Goal: Task Accomplishment & Management: Manage account settings

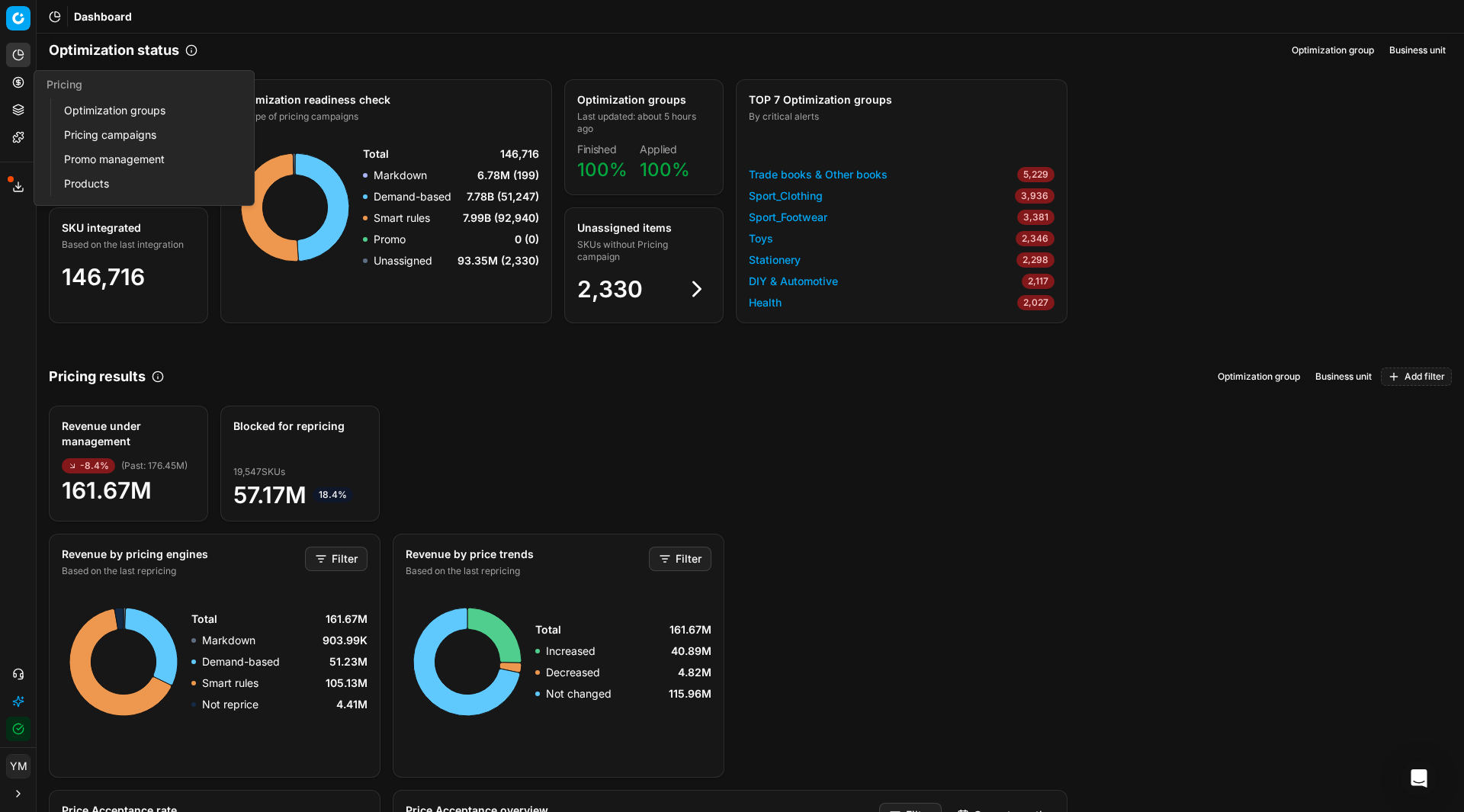
click at [96, 116] on link "Optimization groups" at bounding box center [147, 110] width 177 height 21
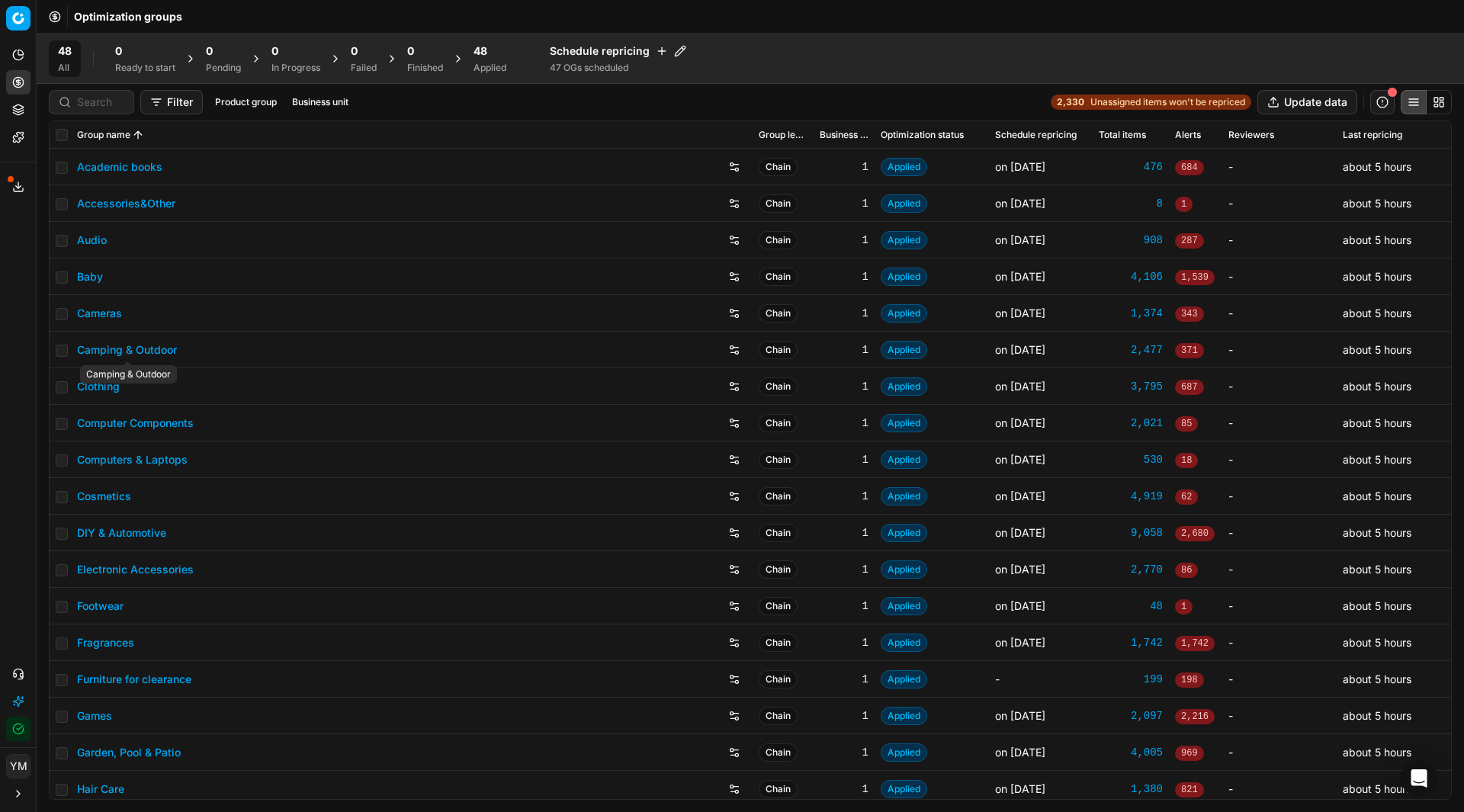
click at [140, 346] on link "Camping & Outdoor" at bounding box center [126, 350] width 100 height 15
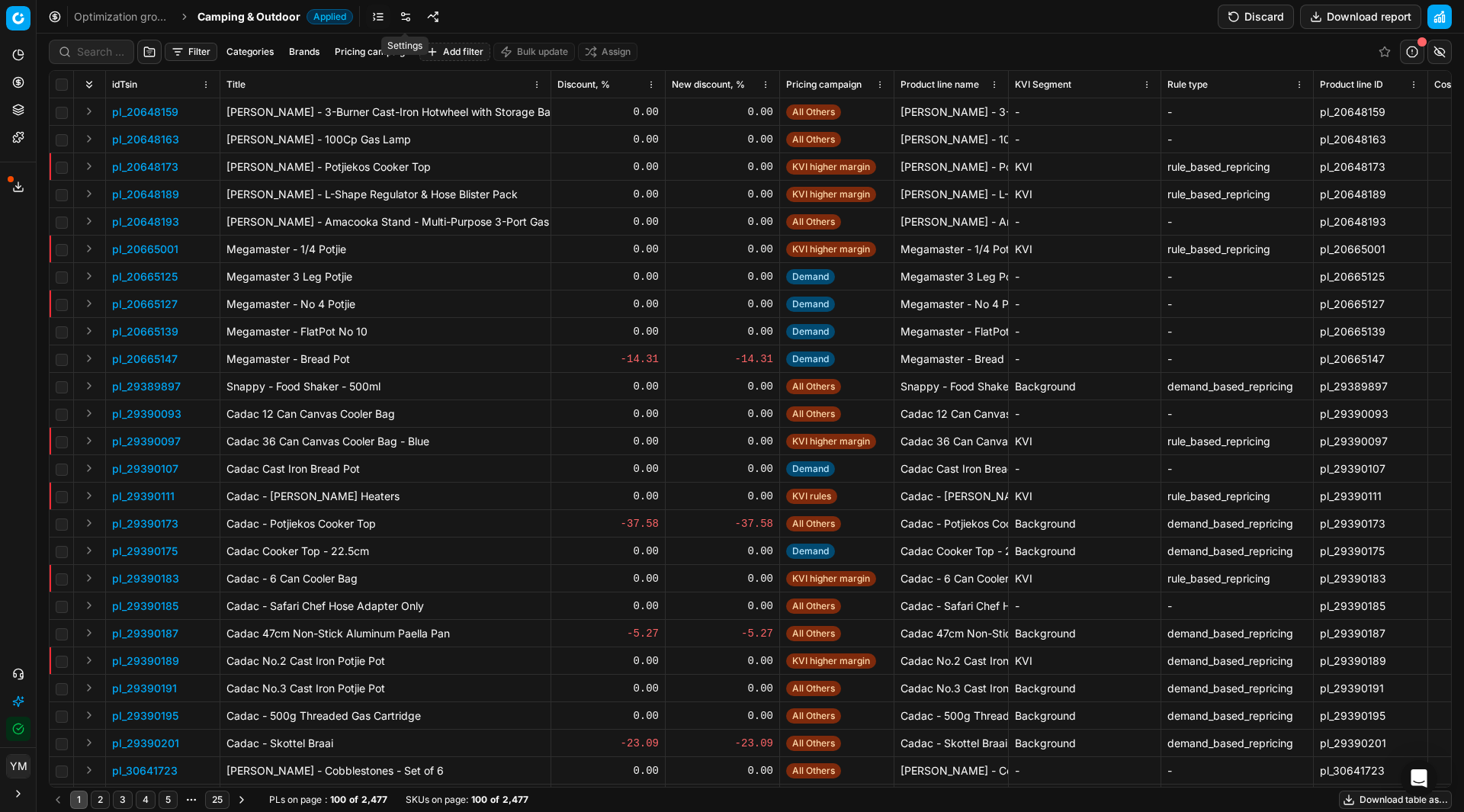
click at [404, 15] on link at bounding box center [406, 17] width 24 height 24
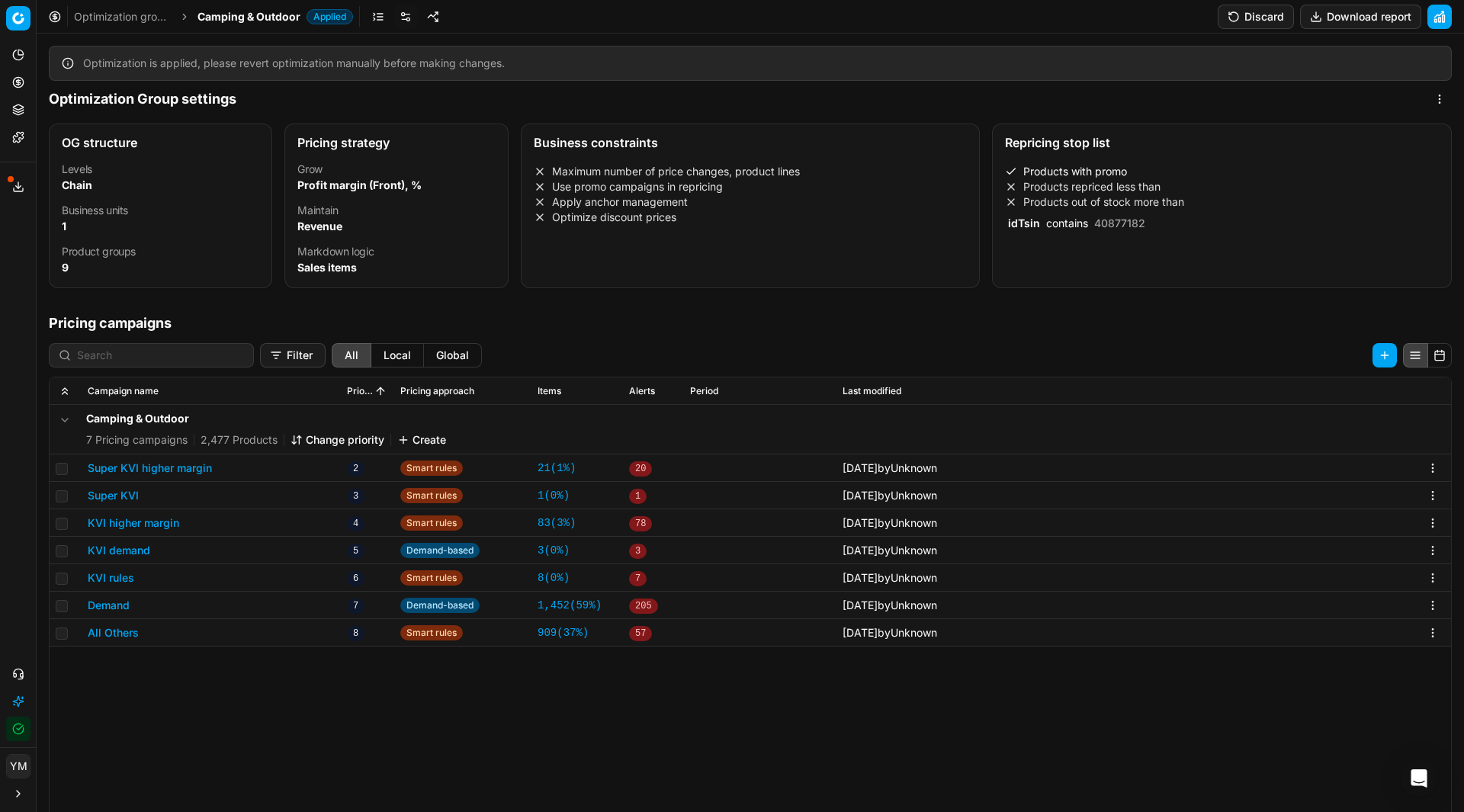
click at [1075, 149] on div "Repricing stop list" at bounding box center [1222, 142] width 434 height 12
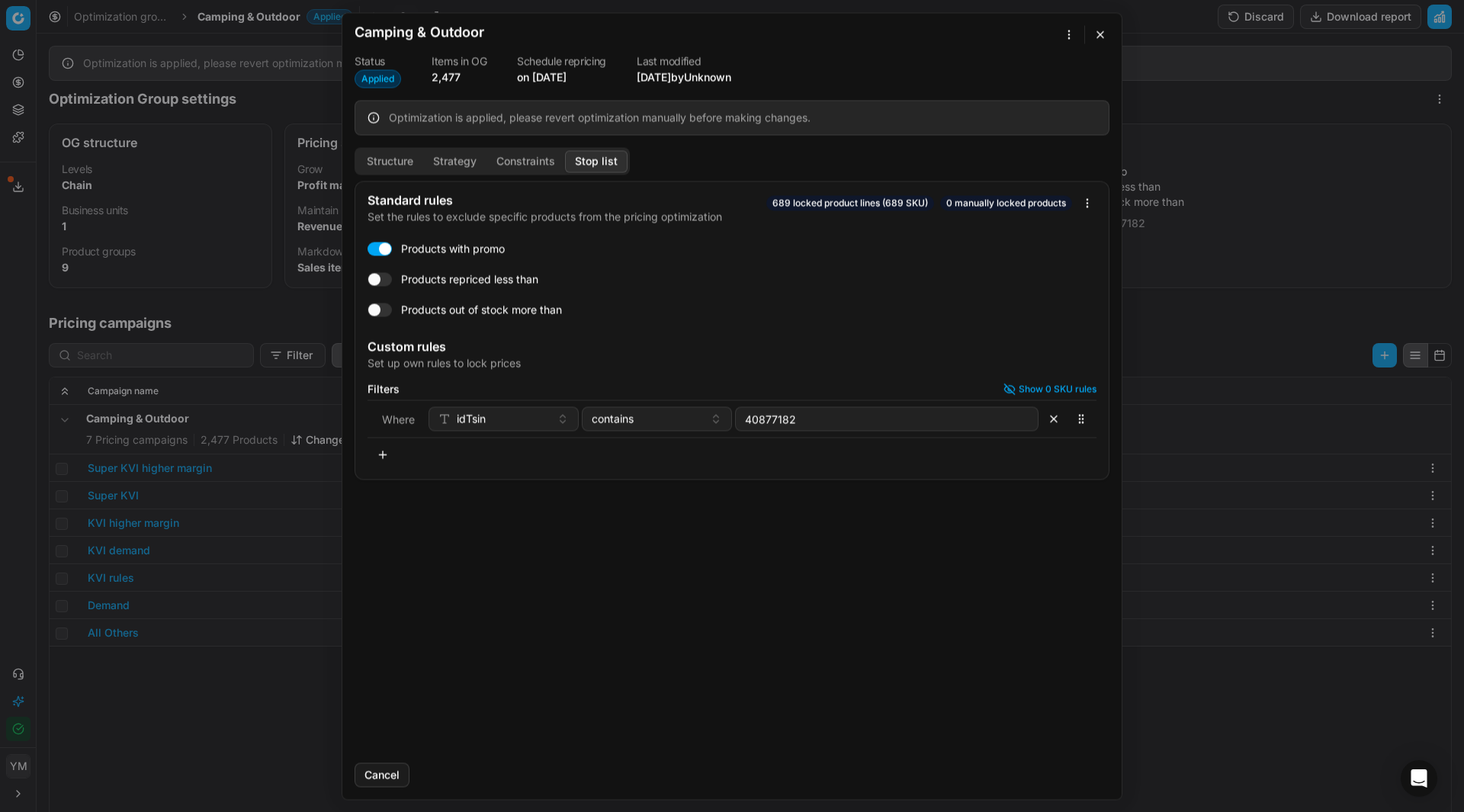
click at [390, 453] on button "button" at bounding box center [383, 454] width 31 height 24
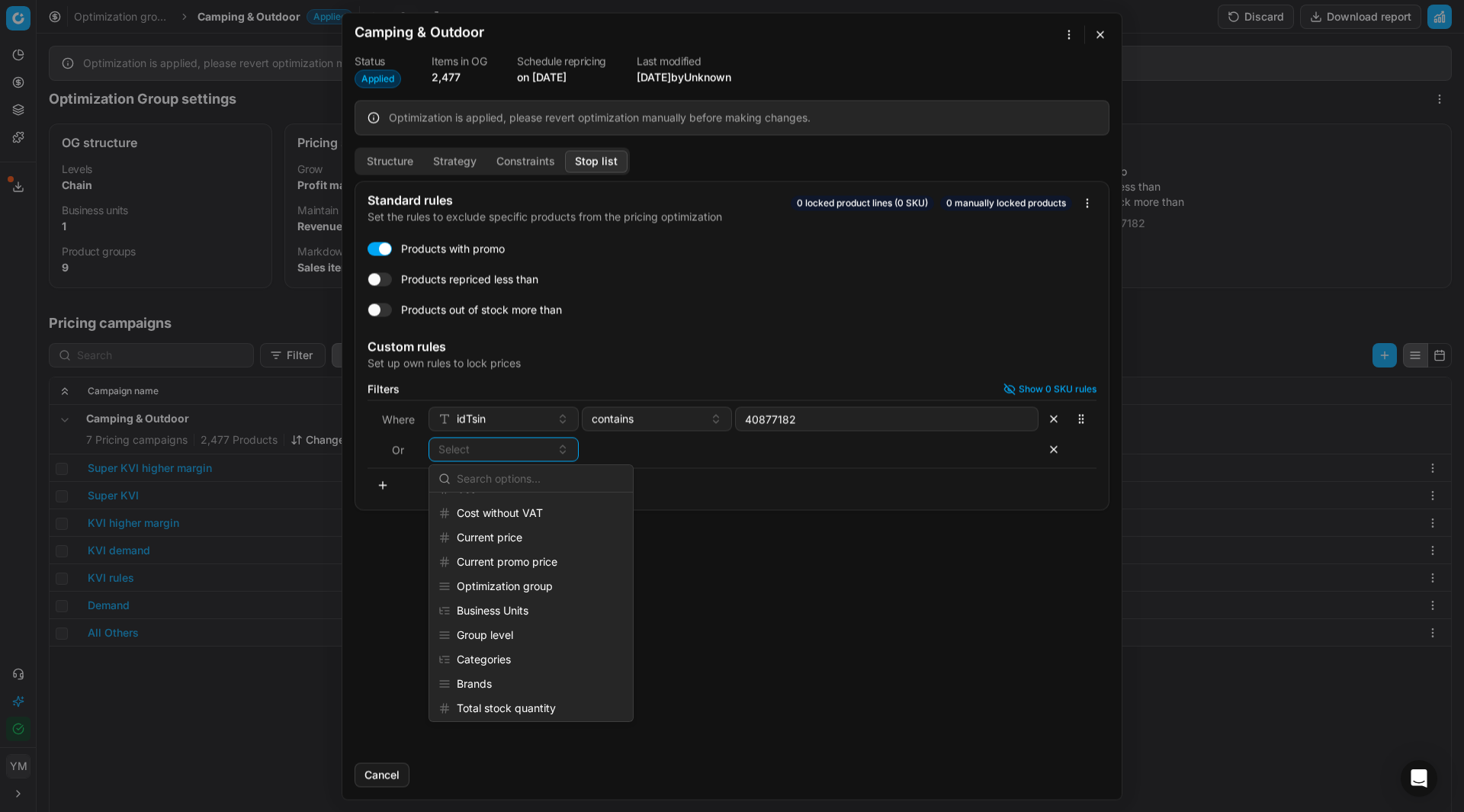
scroll to position [139, 0]
click at [496, 662] on div "Brands" at bounding box center [531, 661] width 198 height 24
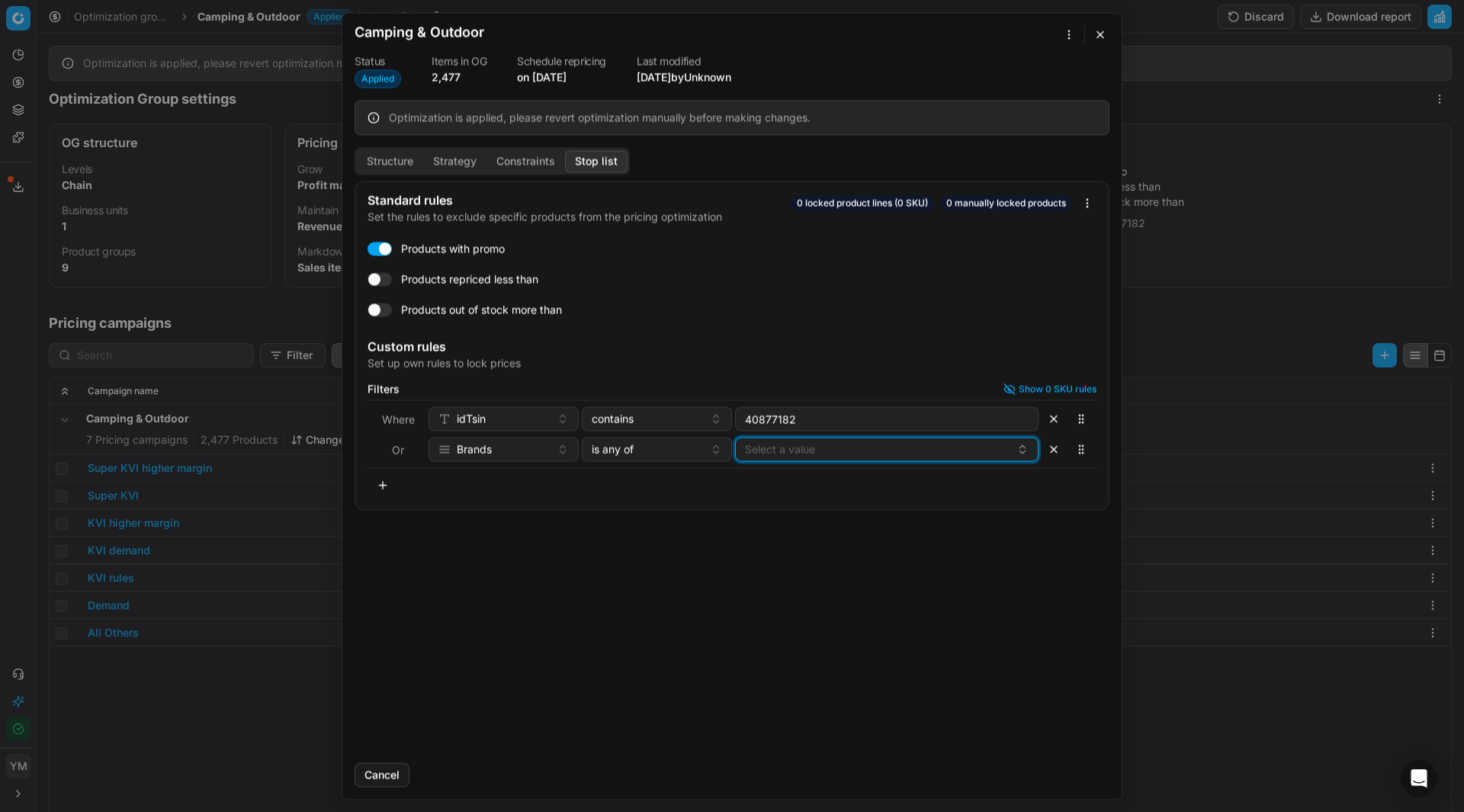
click at [826, 457] on button "Select a value" at bounding box center [887, 449] width 304 height 24
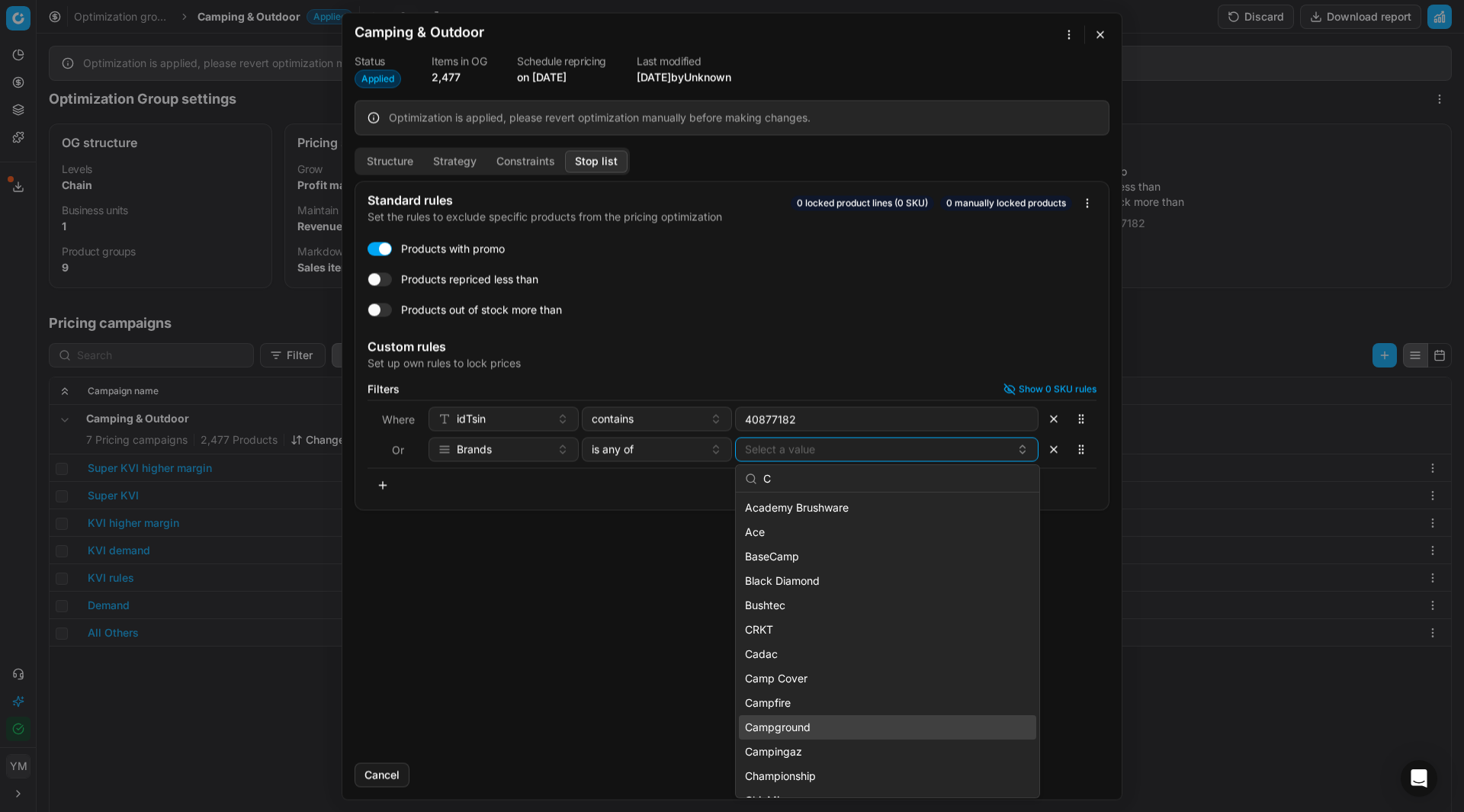
type input "C"
click at [778, 725] on span "Campground" at bounding box center [777, 727] width 66 height 15
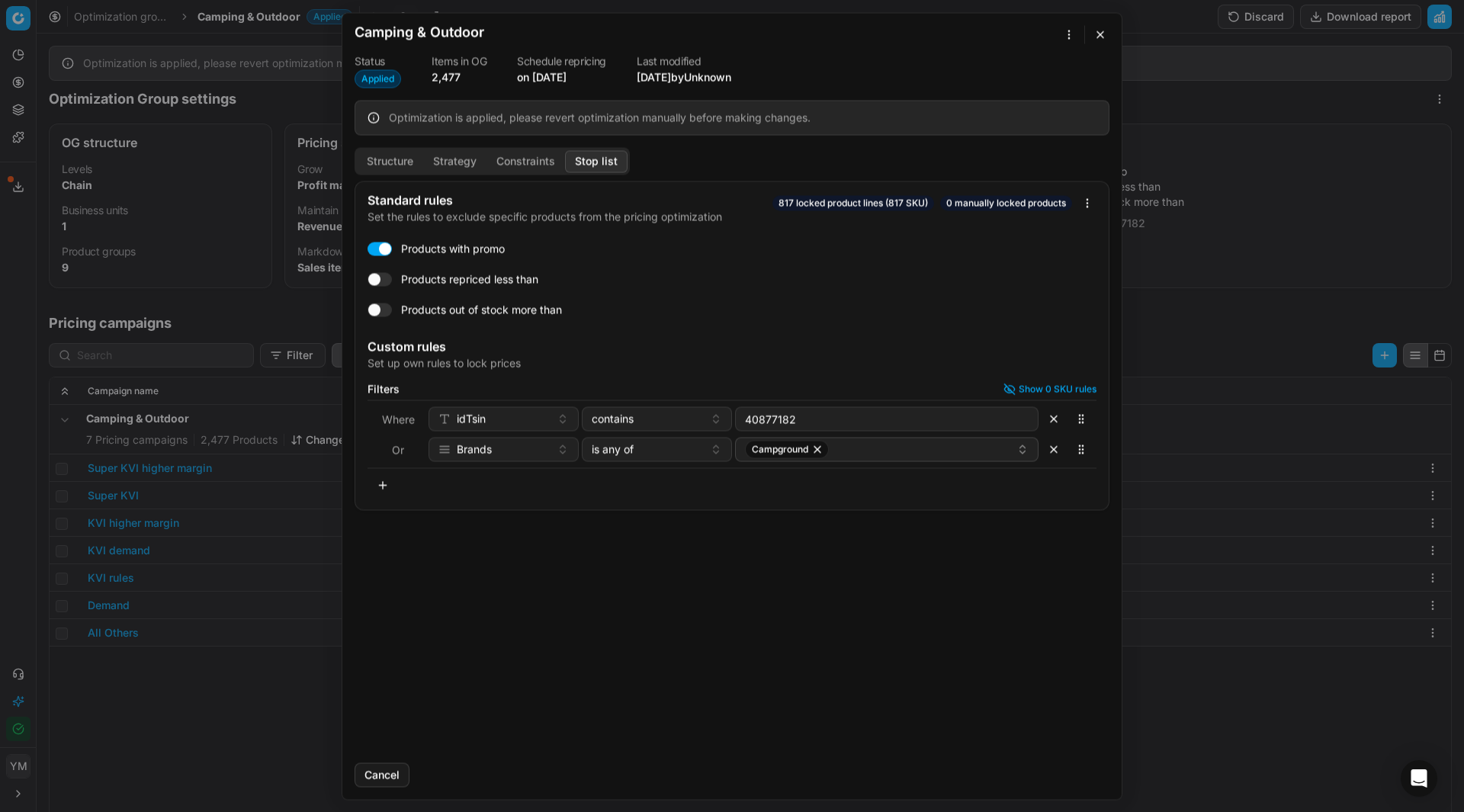
click at [564, 619] on div "Standard rules Set the rules to exclude specific products from the pricing opti…" at bounding box center [732, 465] width 779 height 569
click at [1097, 37] on button "button" at bounding box center [1100, 34] width 19 height 19
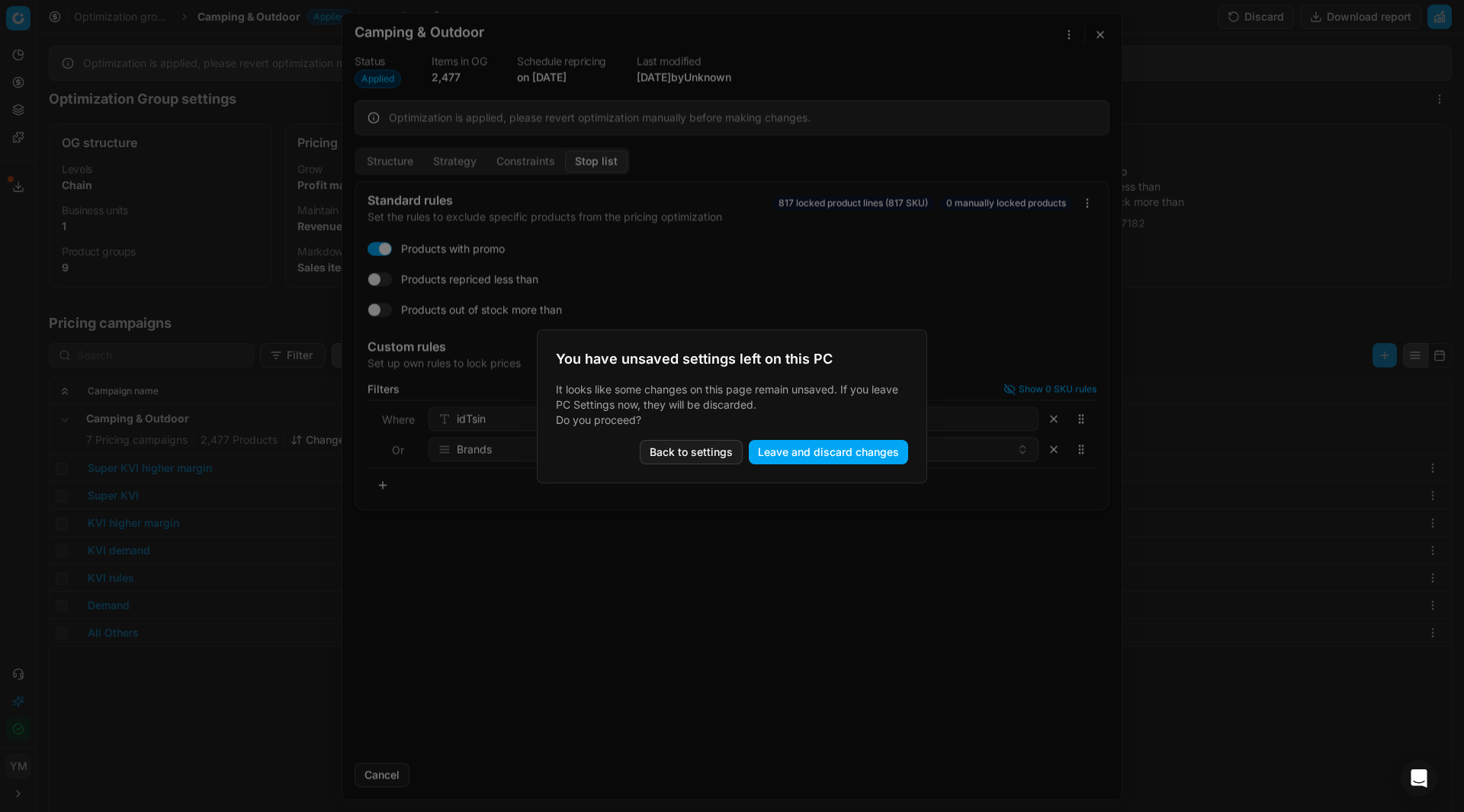
click at [736, 455] on button "Back to settings" at bounding box center [691, 452] width 103 height 24
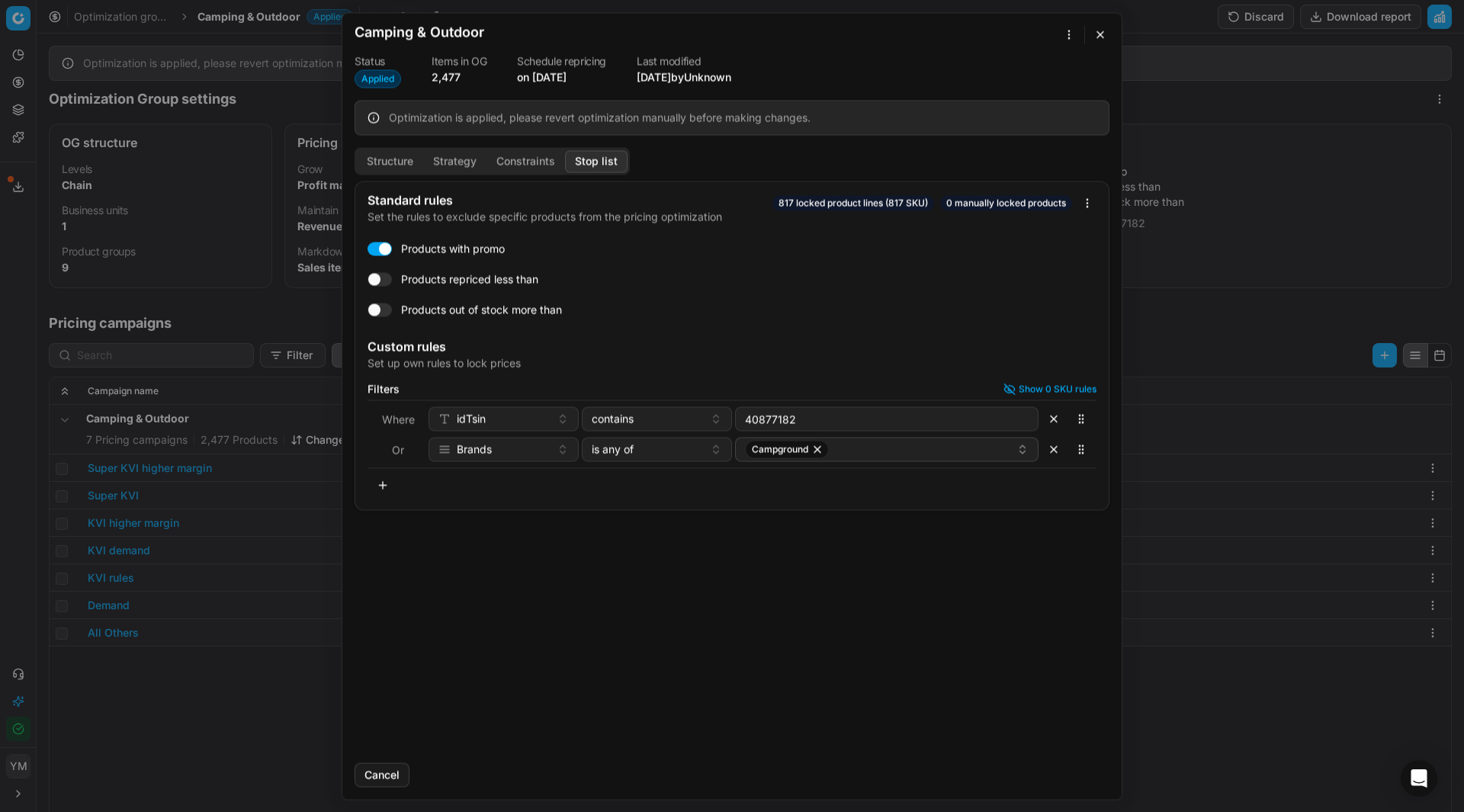
click at [1092, 36] on button "button" at bounding box center [1100, 34] width 19 height 19
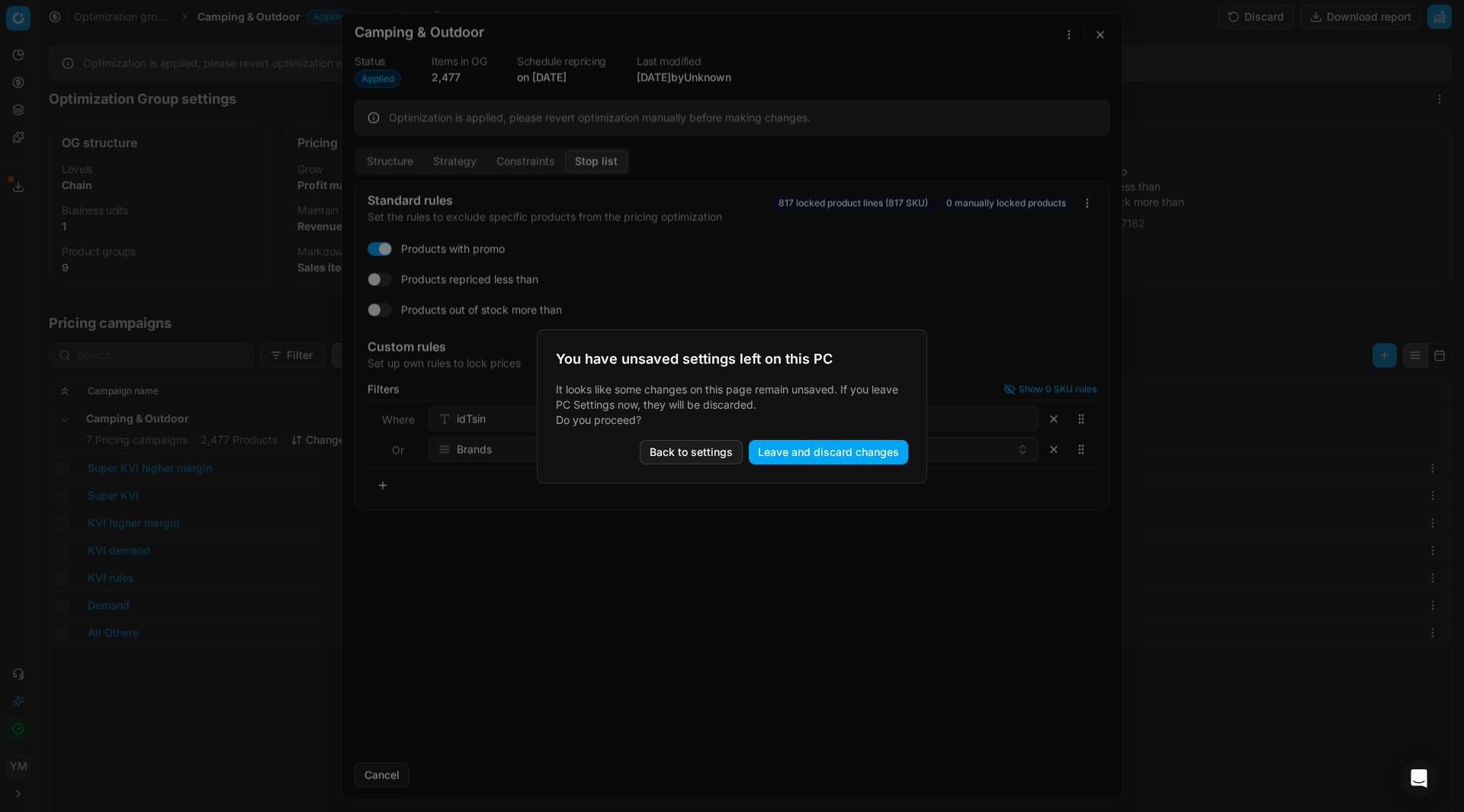
click at [803, 447] on button "Leave and discard changes" at bounding box center [828, 452] width 160 height 24
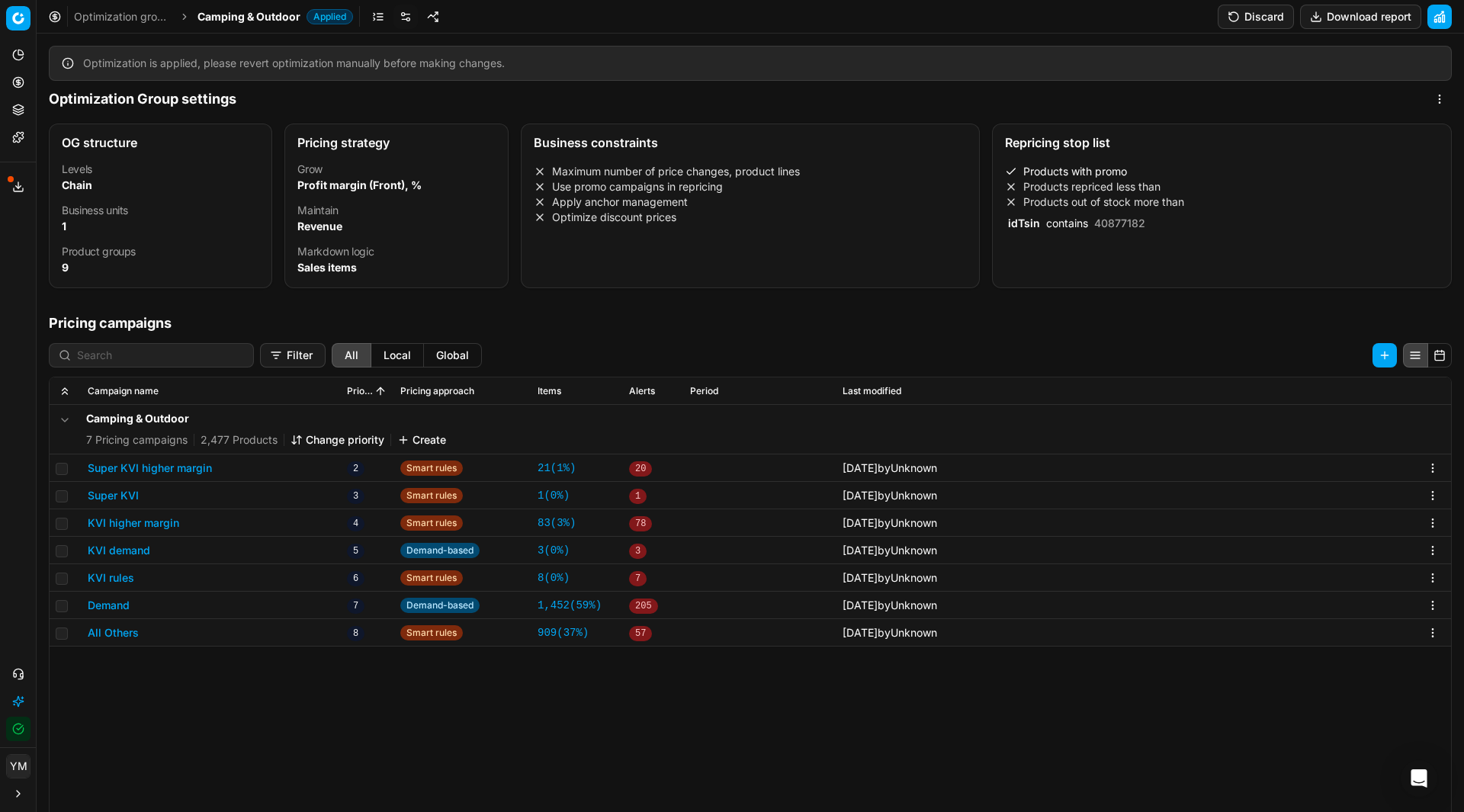
click at [126, 19] on link "Optimization groups" at bounding box center [122, 16] width 98 height 15
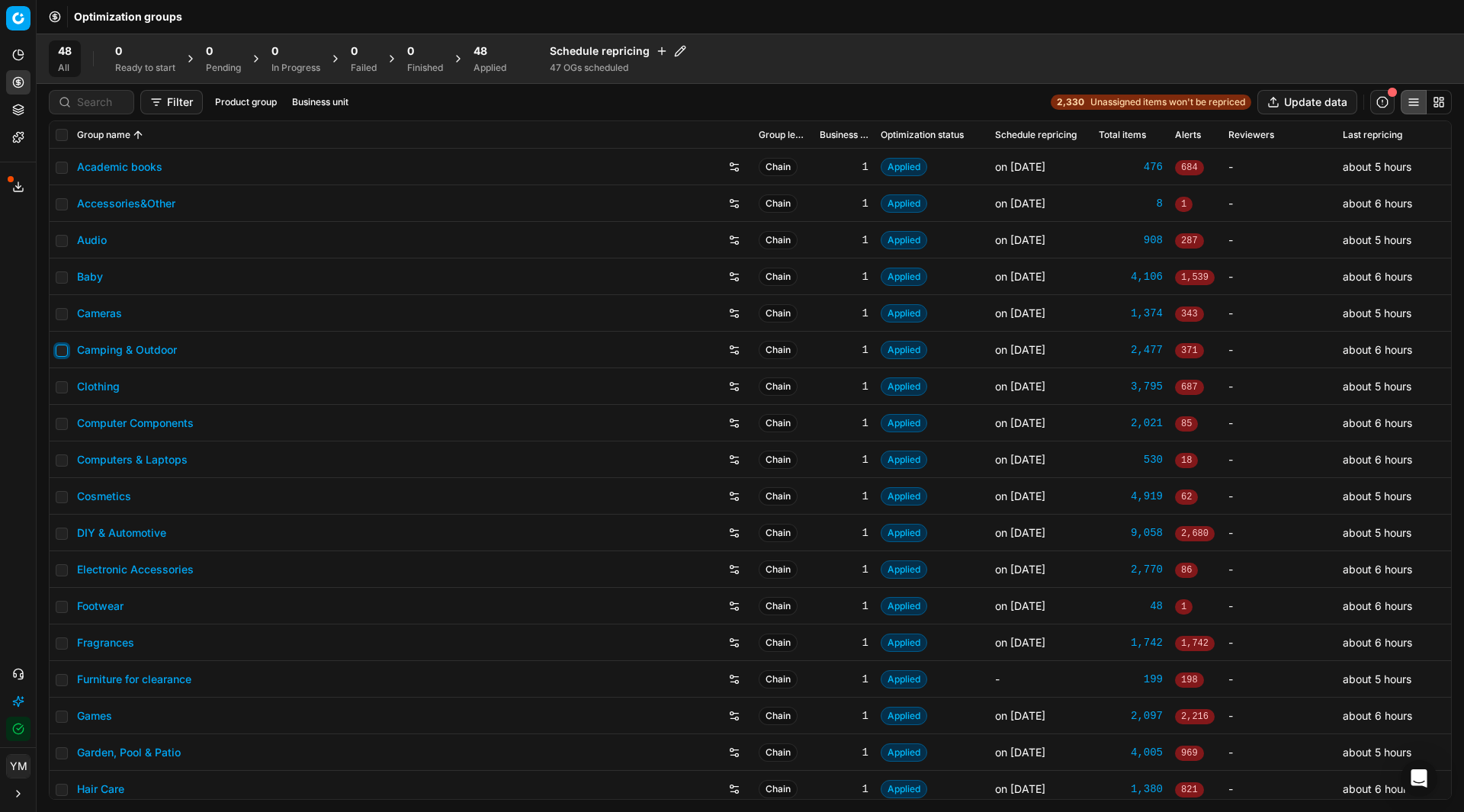
click at [62, 353] on input "checkbox" at bounding box center [62, 351] width 12 height 12
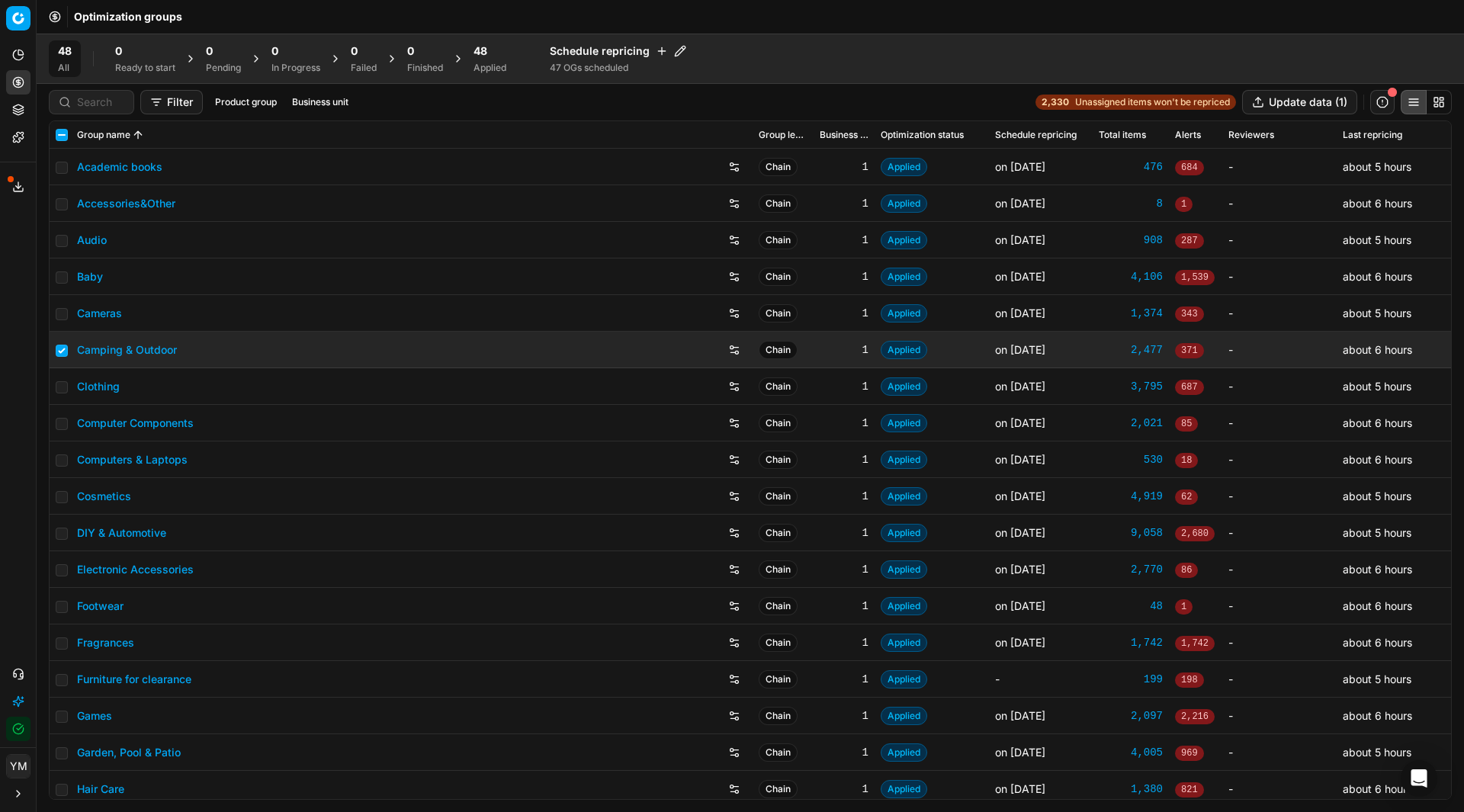
click at [484, 51] on span "48" at bounding box center [480, 51] width 14 height 15
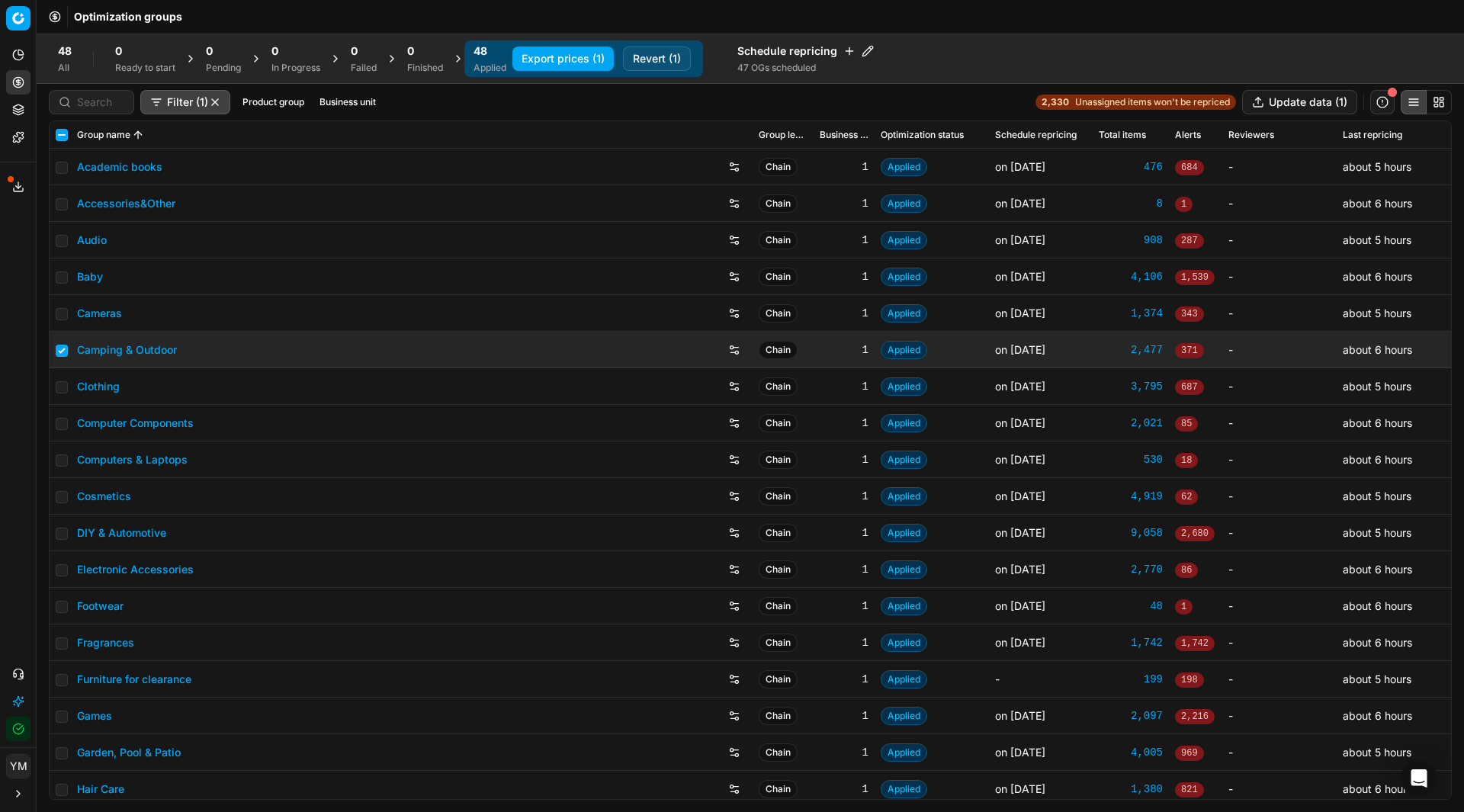
click at [660, 66] on button "Revert (1)" at bounding box center [657, 58] width 68 height 24
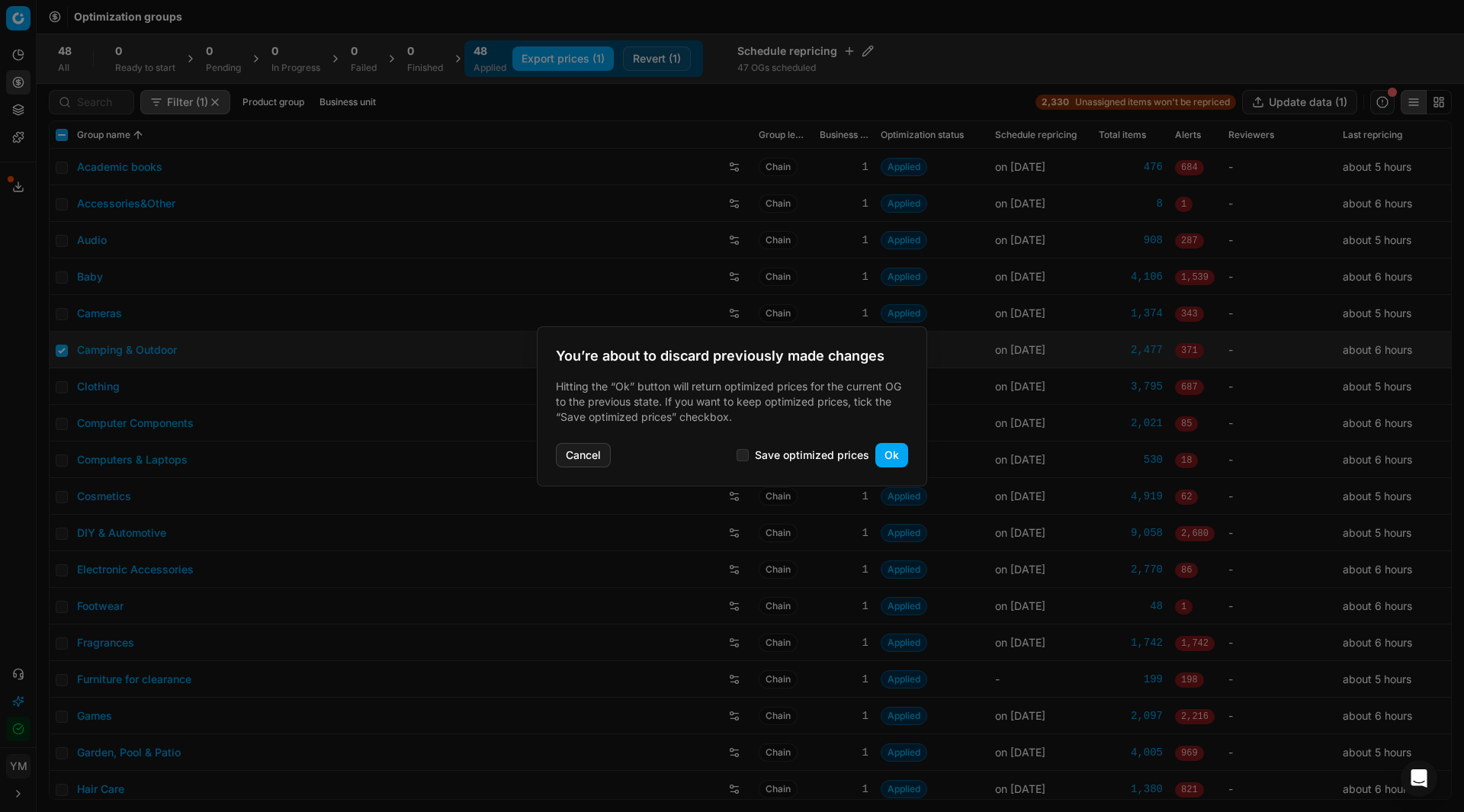
click at [887, 461] on button "Ok" at bounding box center [892, 455] width 32 height 24
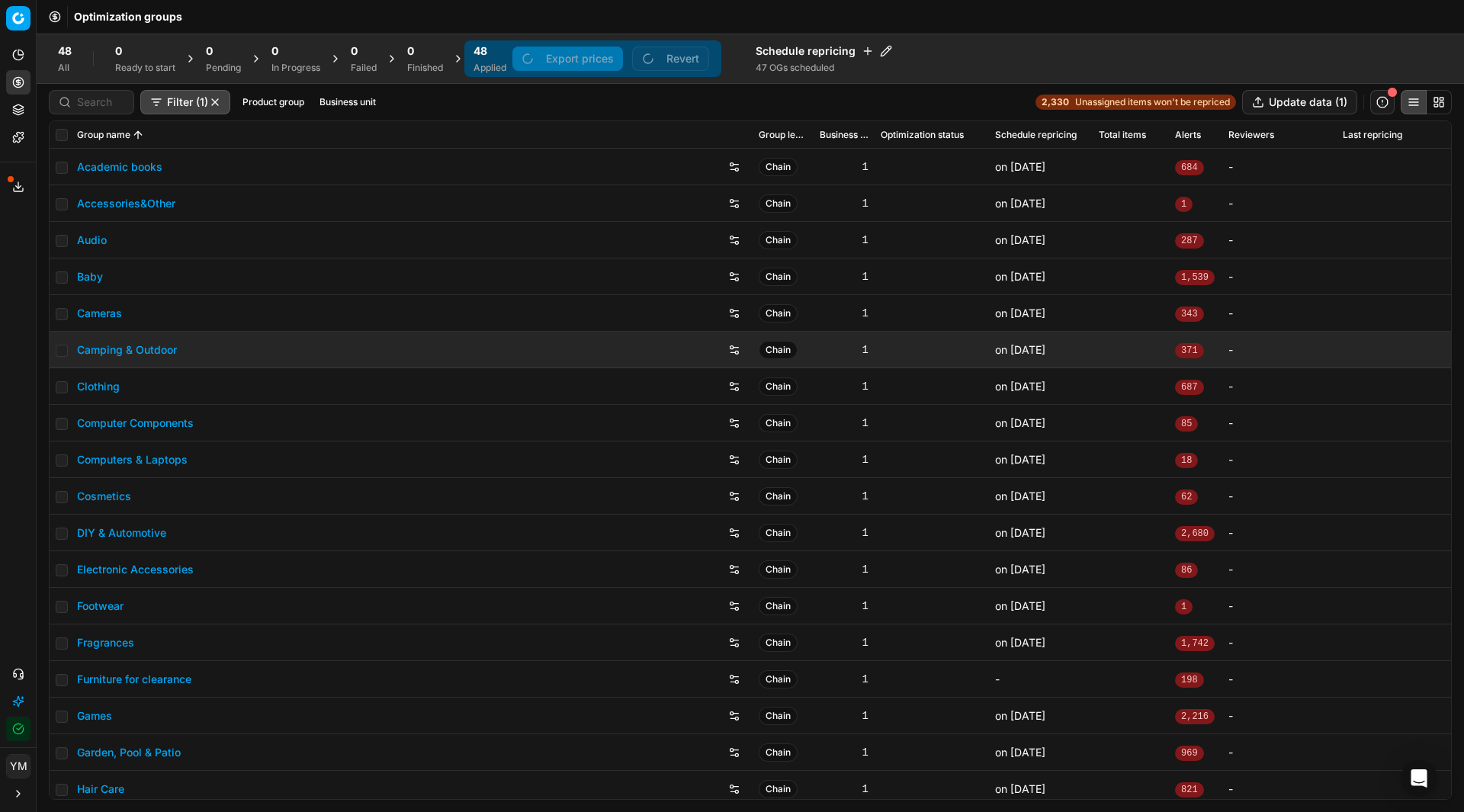
checkbox input "false"
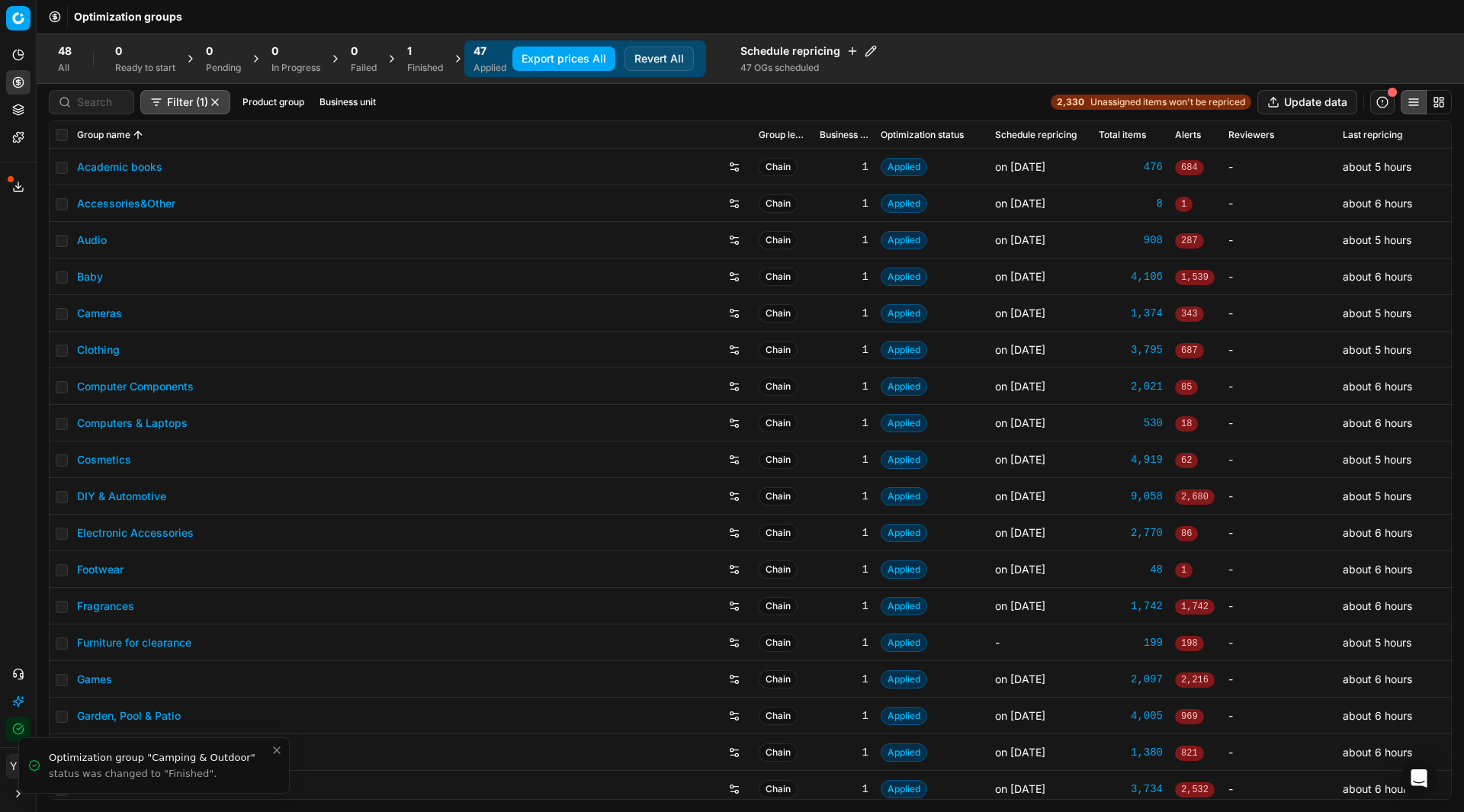
click at [423, 74] on div "1 Finished" at bounding box center [424, 58] width 54 height 36
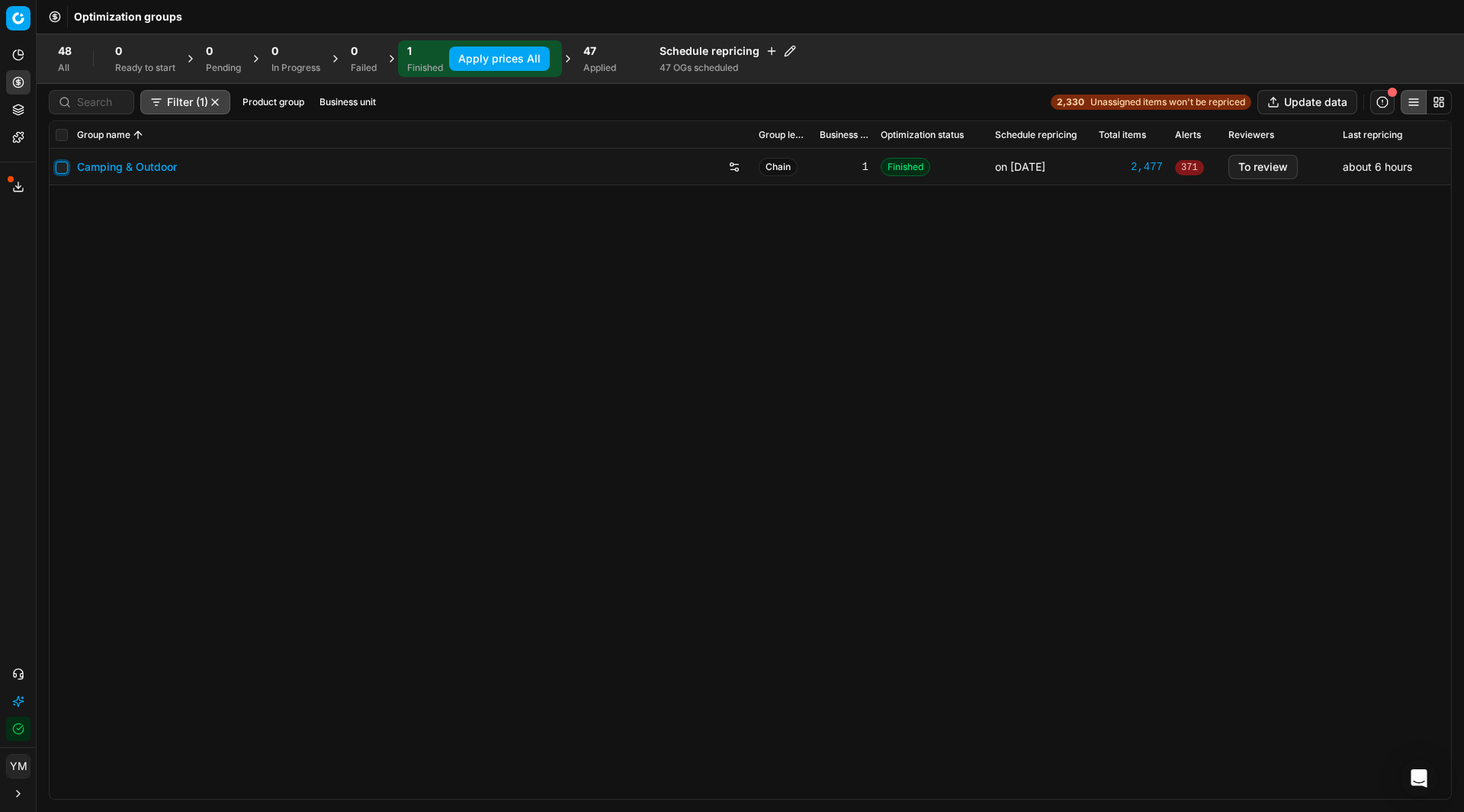
click at [66, 168] on input "checkbox" at bounding box center [62, 168] width 12 height 12
checkbox input "true"
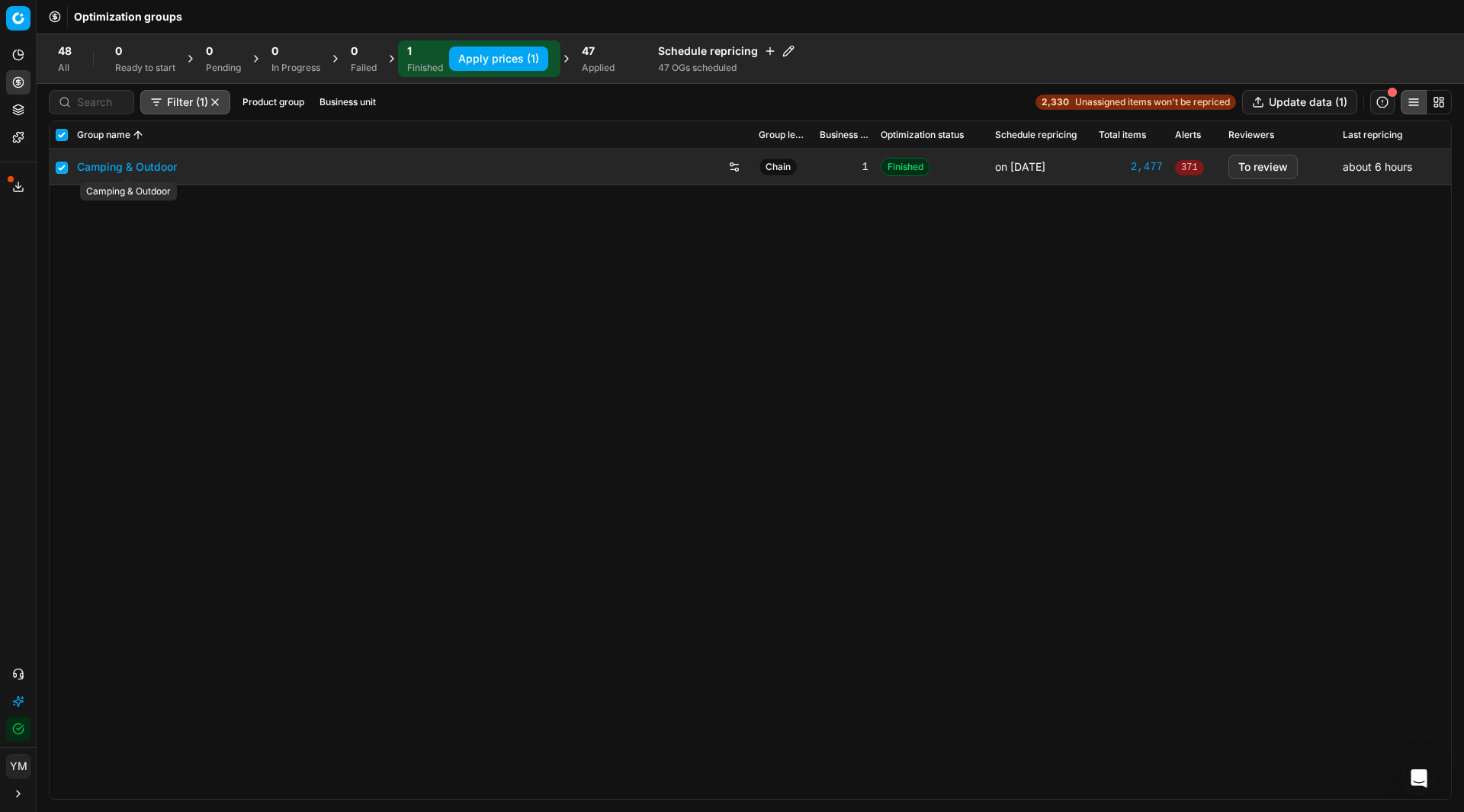
click at [132, 165] on link "Camping & Outdoor" at bounding box center [126, 167] width 100 height 15
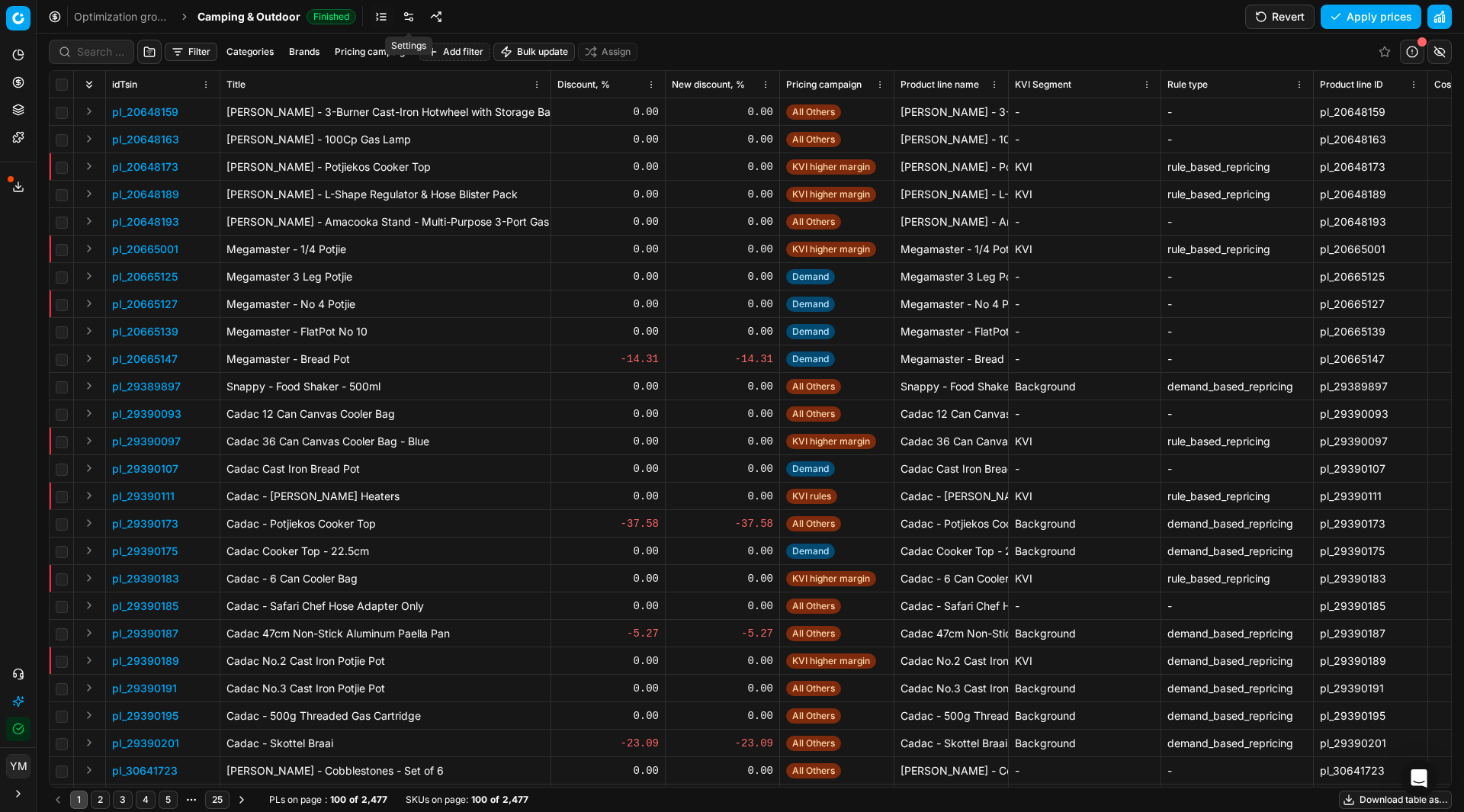
click at [415, 21] on link at bounding box center [409, 17] width 24 height 24
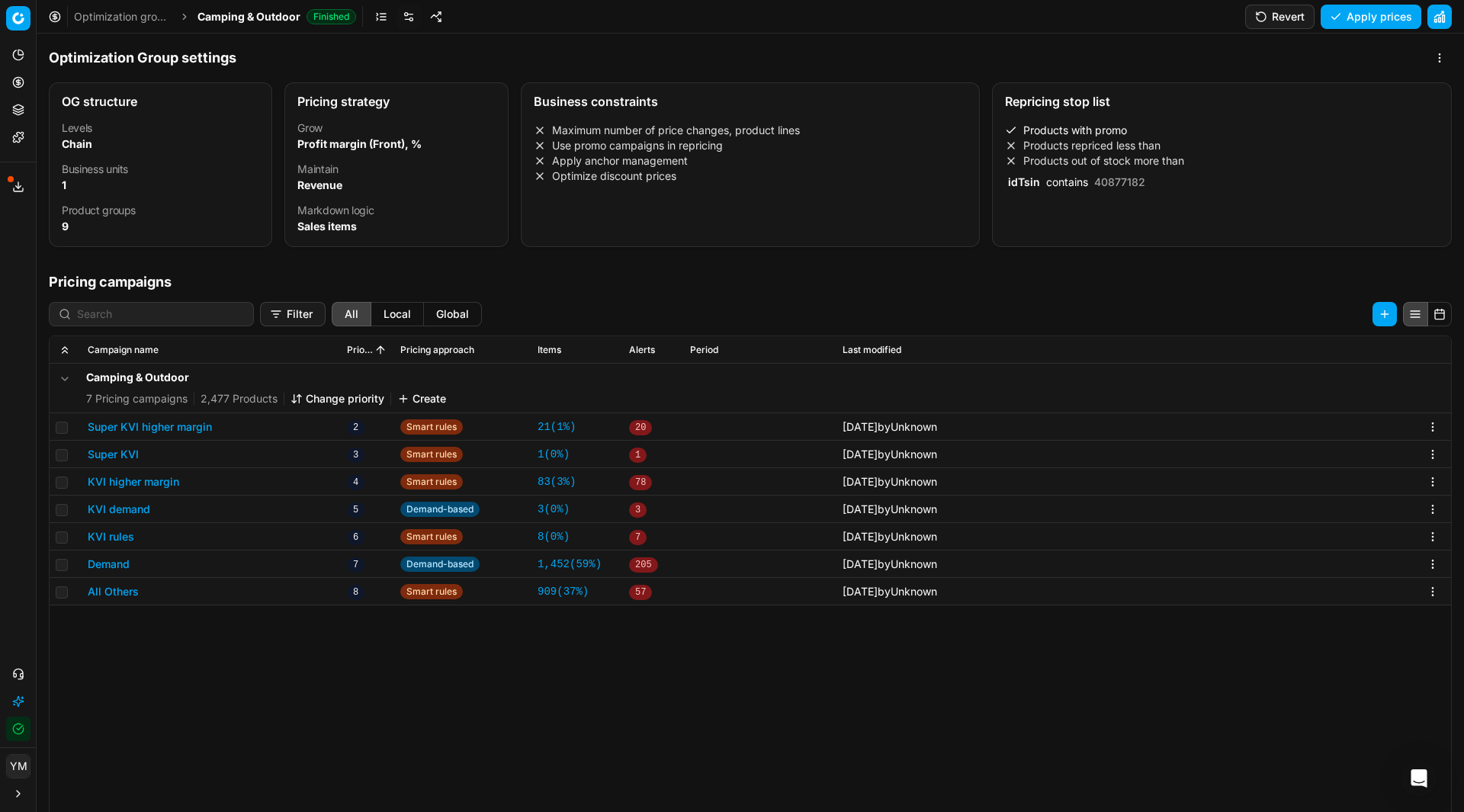
click at [1062, 172] on div "Products with promo Products repriced less than Products out of stock more than…" at bounding box center [1222, 156] width 434 height 67
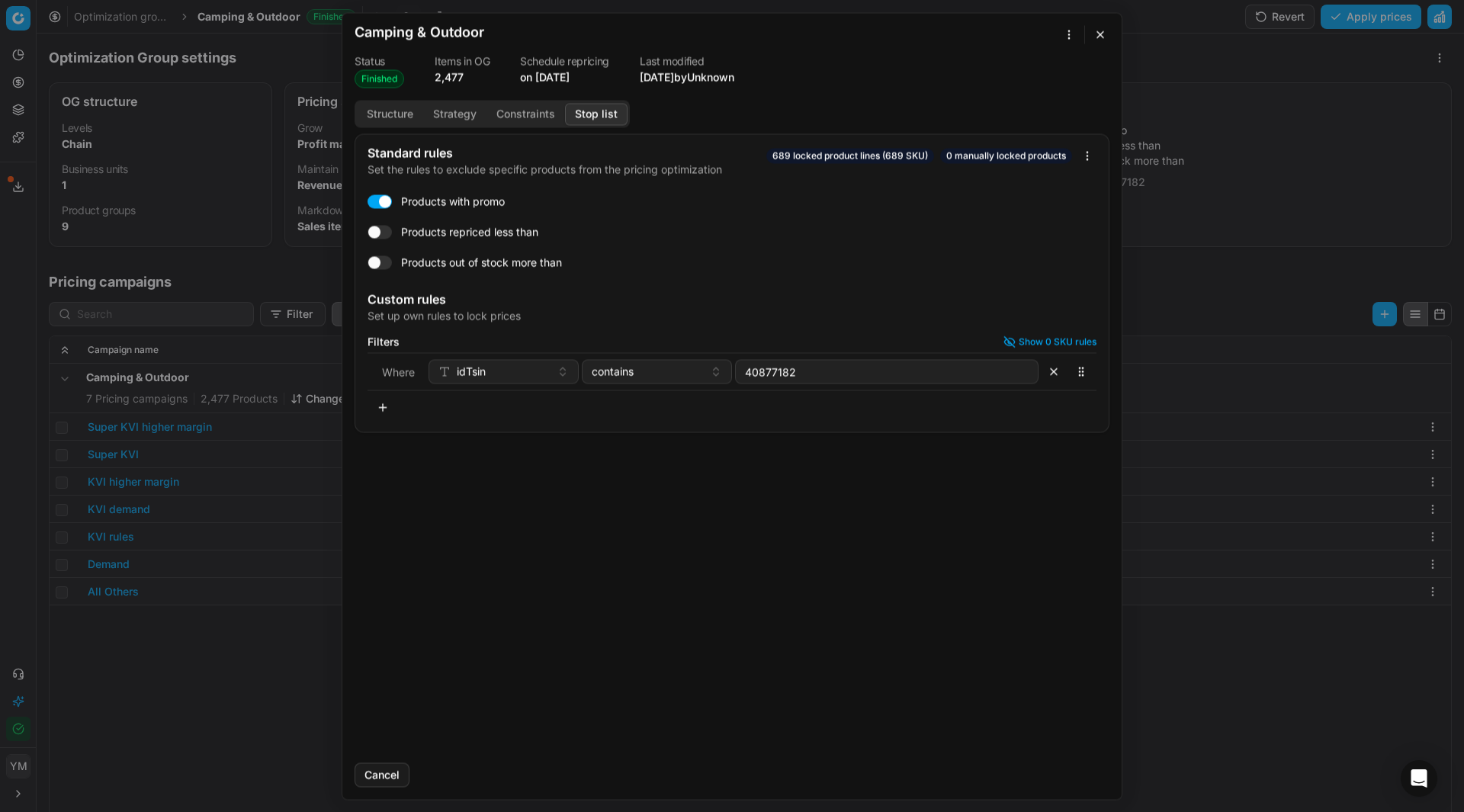
click at [388, 410] on button "button" at bounding box center [383, 407] width 31 height 24
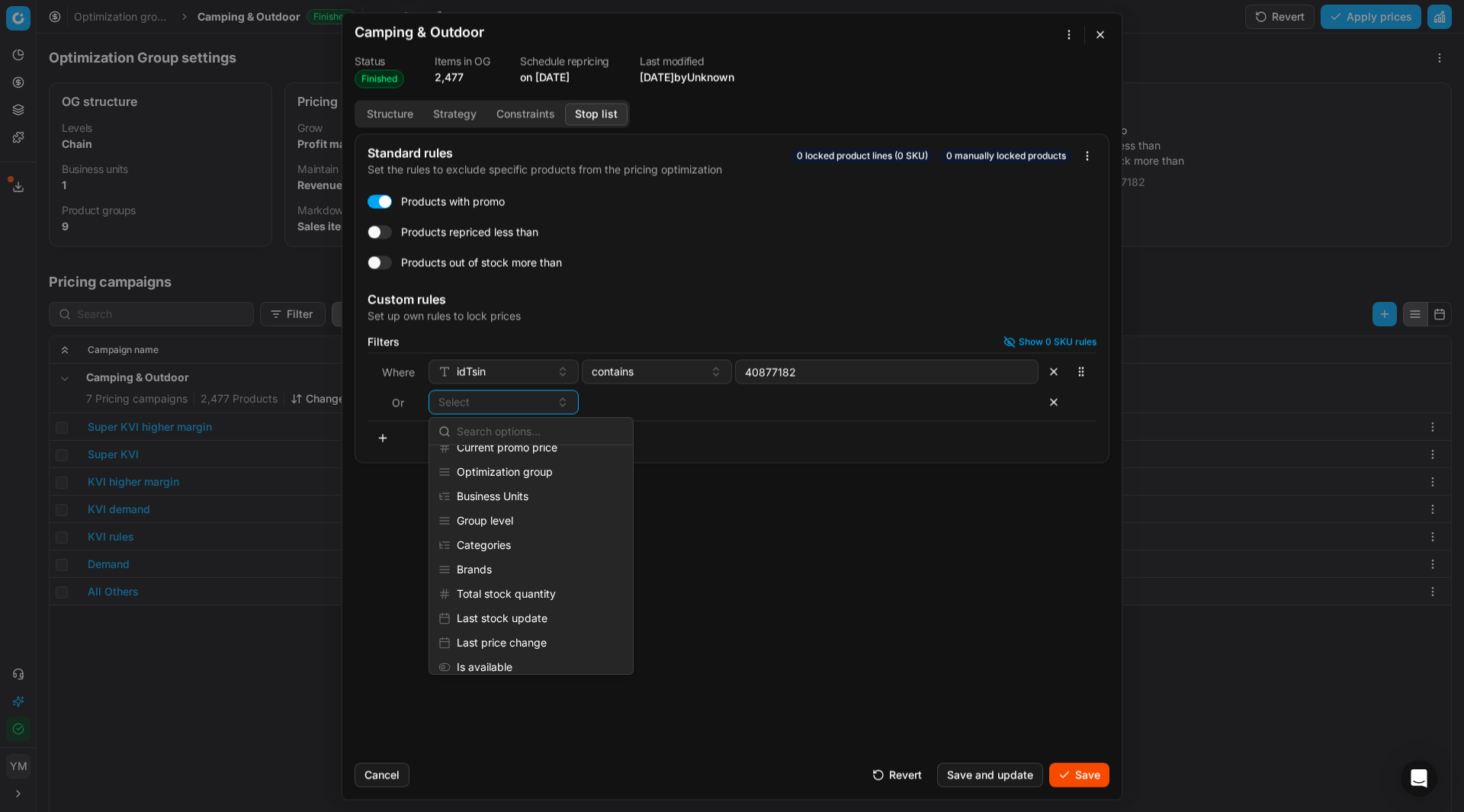
scroll to position [201, 0]
click at [476, 551] on div "Brands" at bounding box center [531, 553] width 198 height 24
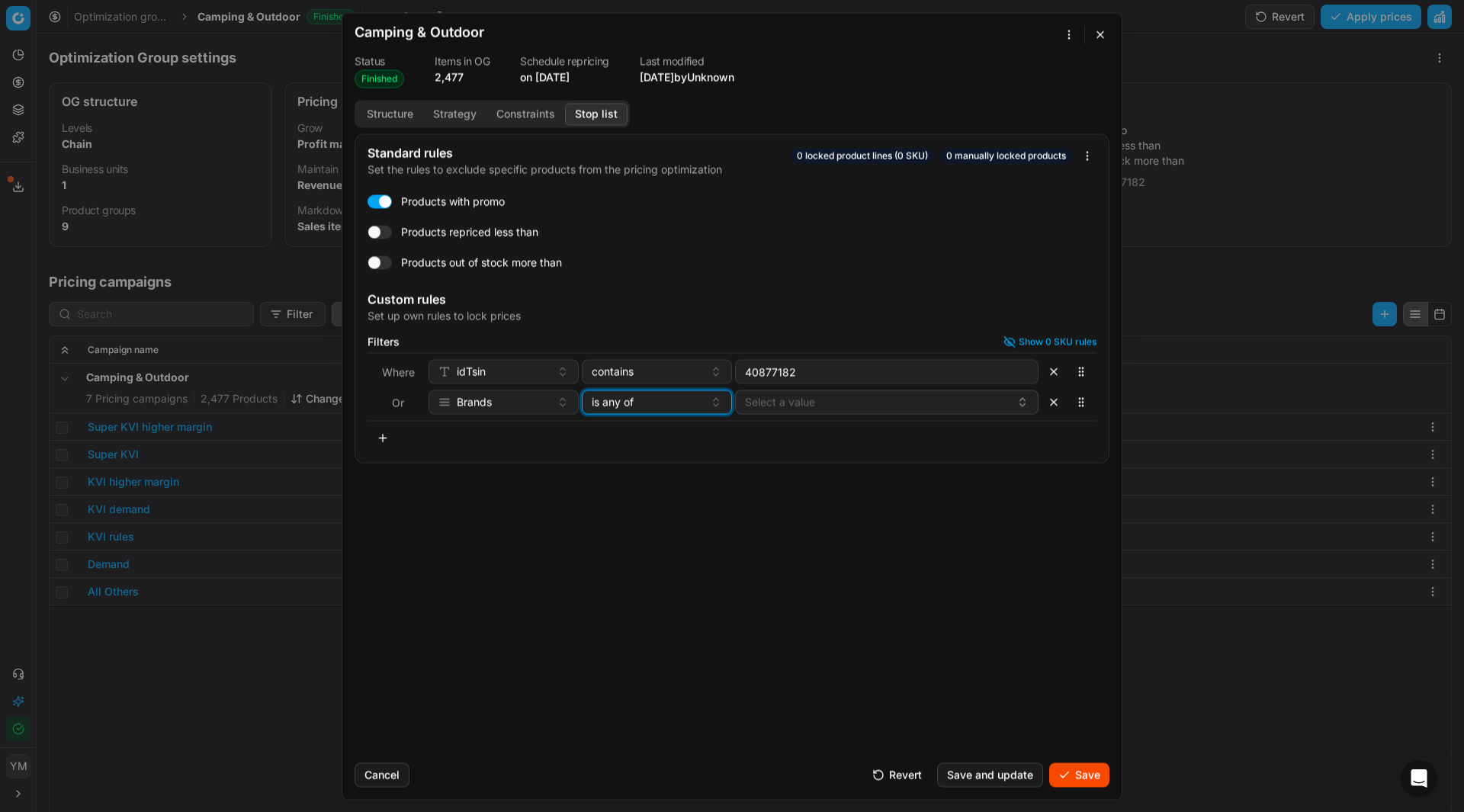
click at [720, 402] on button "is any of" at bounding box center [656, 402] width 150 height 24
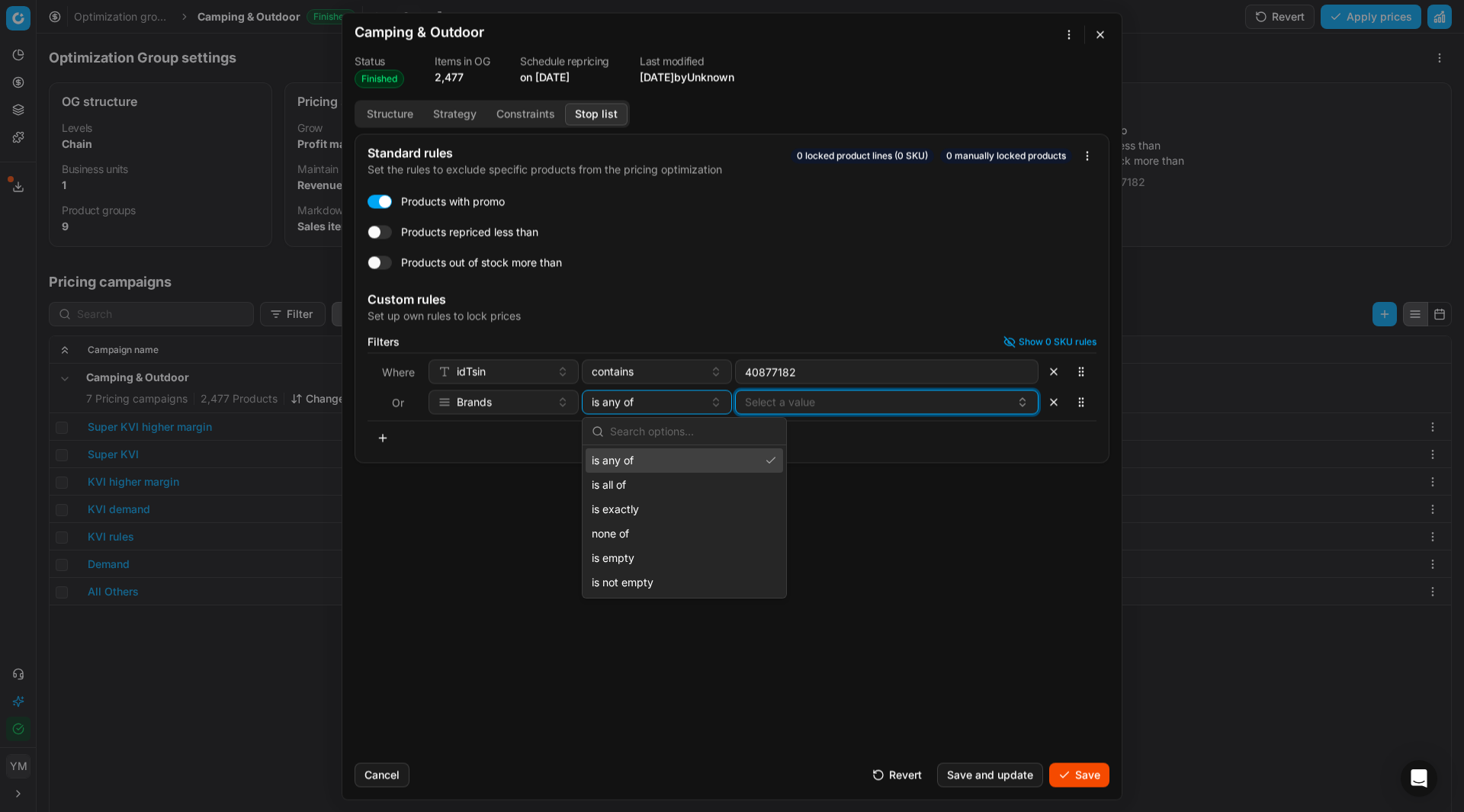
click at [798, 409] on button "Select a value" at bounding box center [887, 402] width 304 height 24
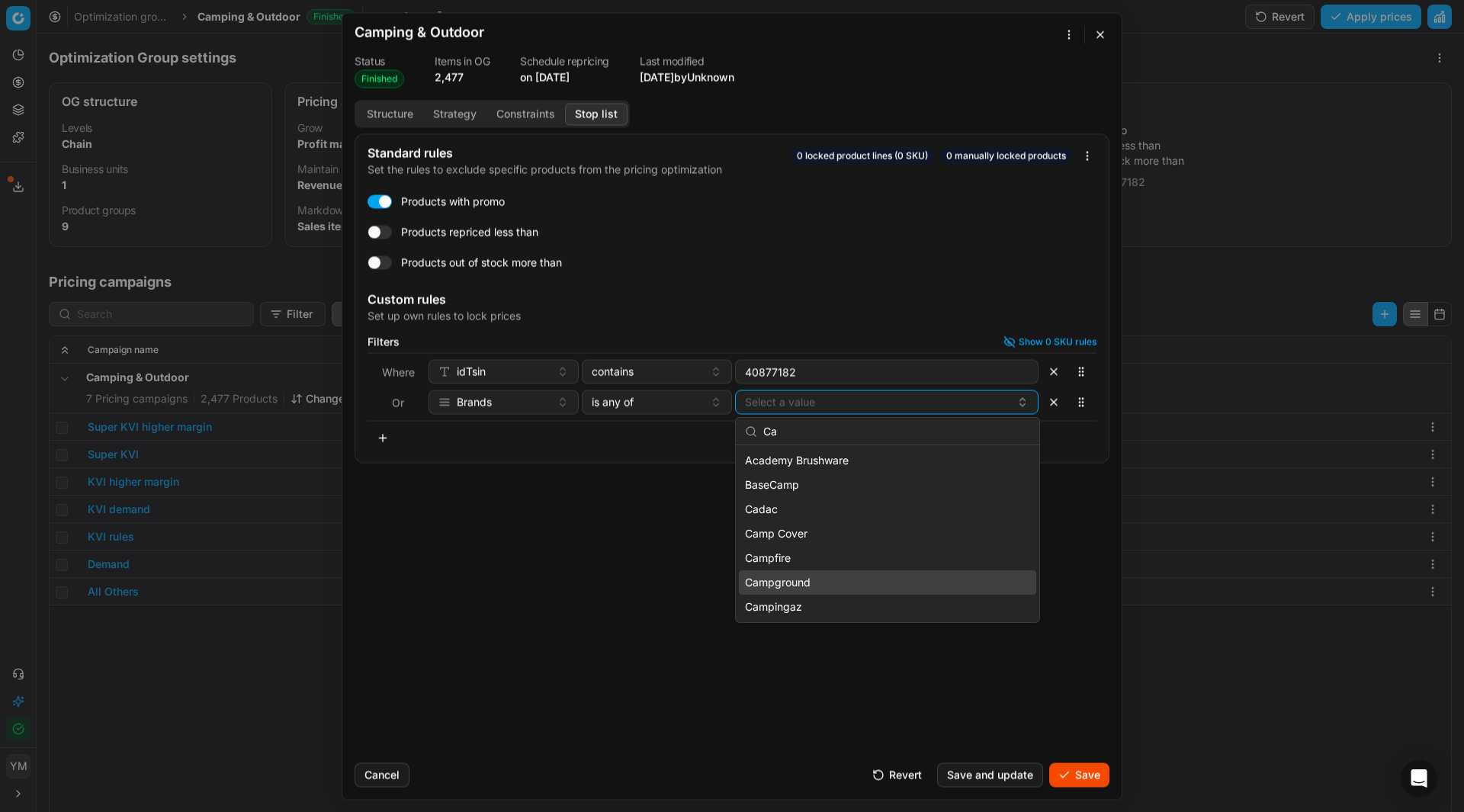
type input "Ca"
click at [812, 577] on div "Campground" at bounding box center [887, 582] width 297 height 24
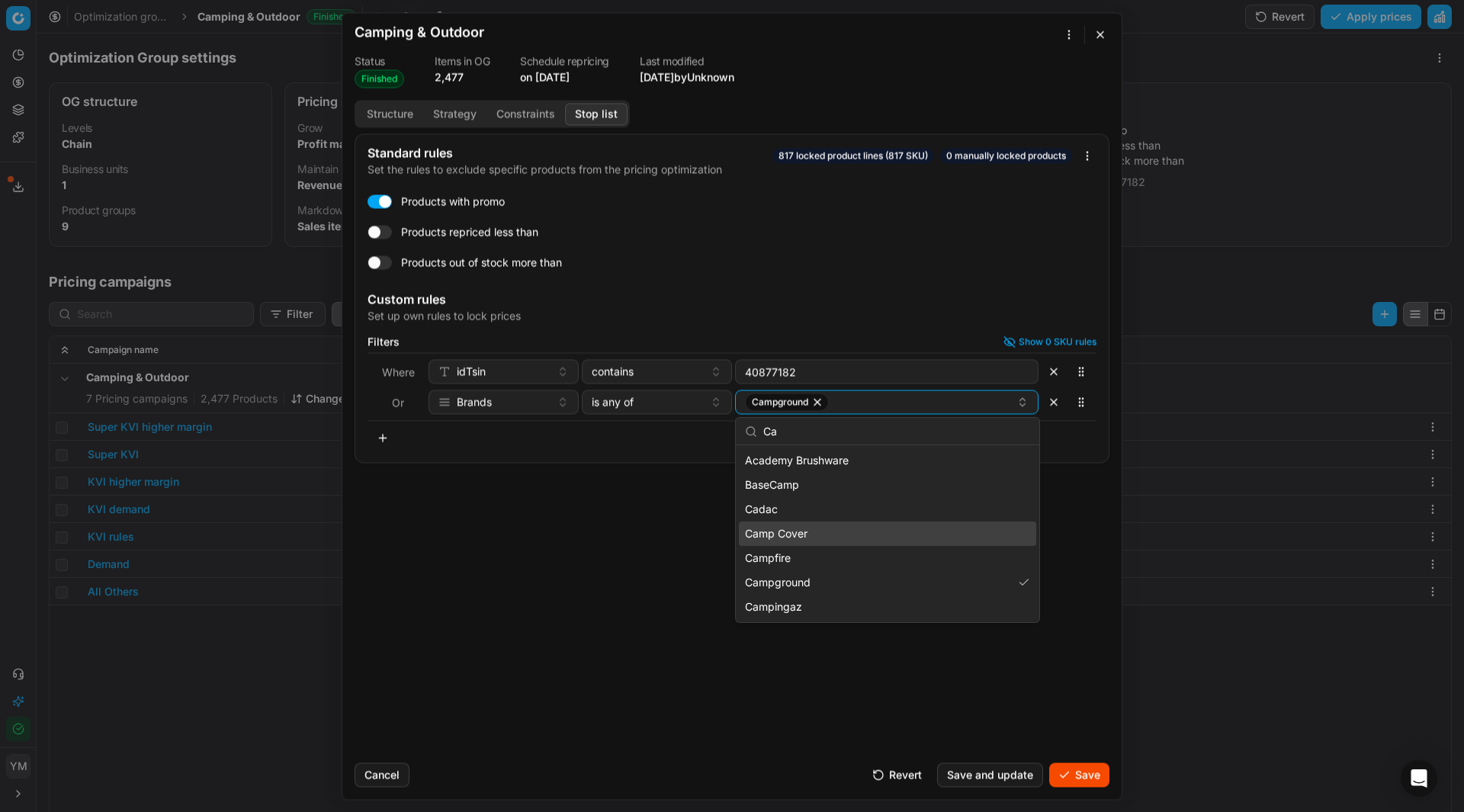
click at [1083, 551] on div "Standard rules Set the rules to exclude specific products from the pricing opti…" at bounding box center [732, 442] width 779 height 617
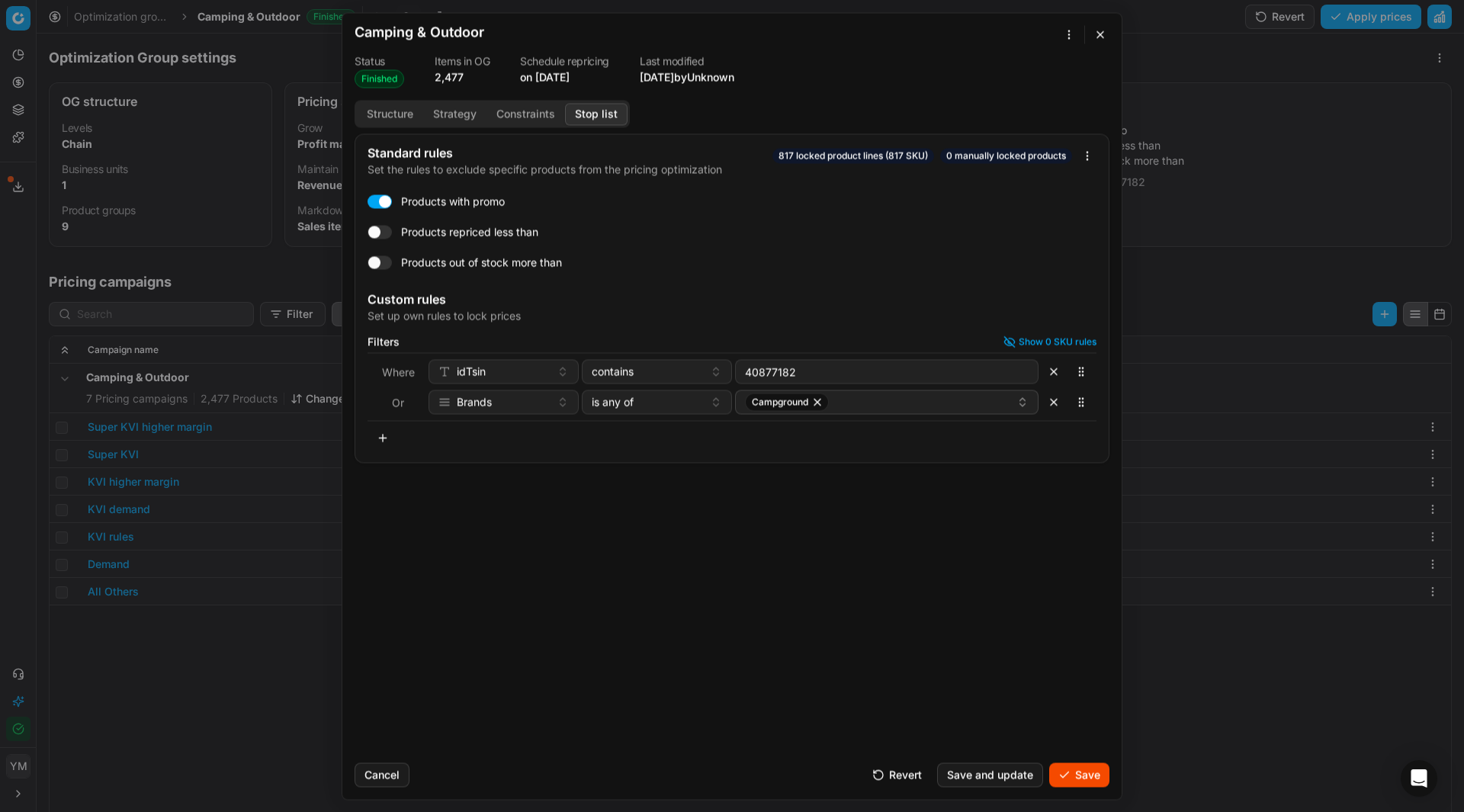
click at [993, 781] on button "Save and update" at bounding box center [989, 775] width 106 height 24
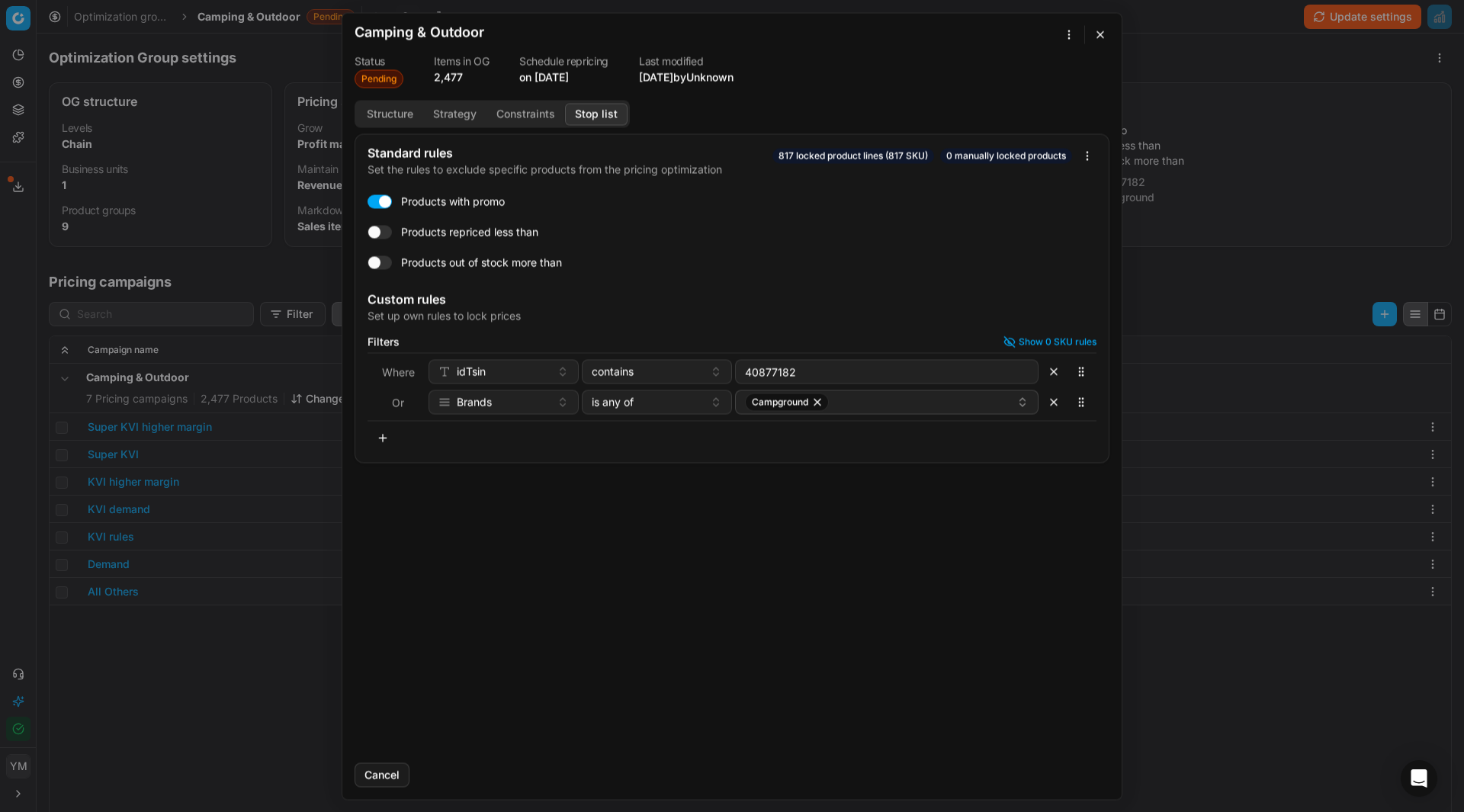
click at [1097, 32] on button "button" at bounding box center [1100, 34] width 19 height 19
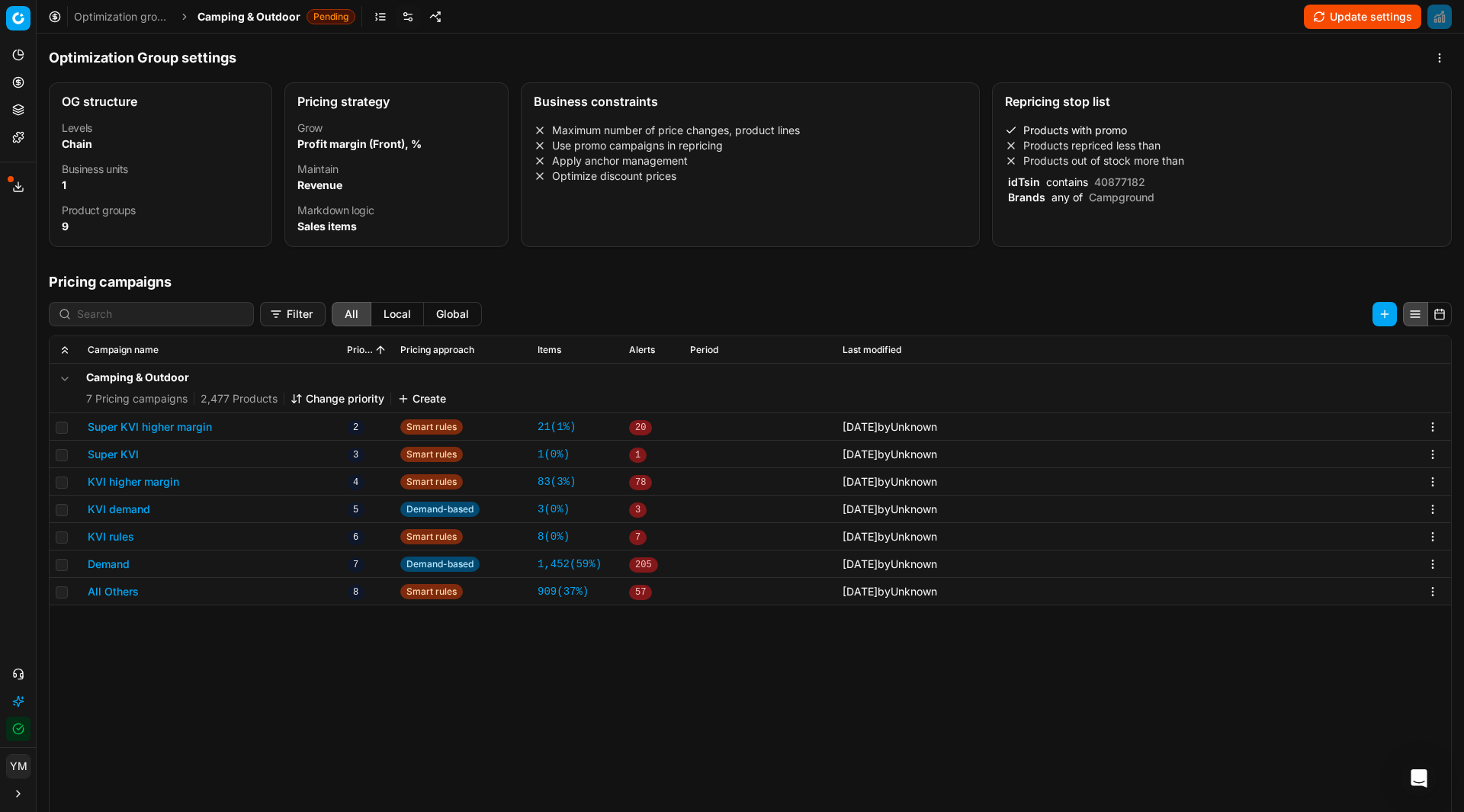
click at [161, 15] on link "Optimization groups" at bounding box center [122, 16] width 98 height 15
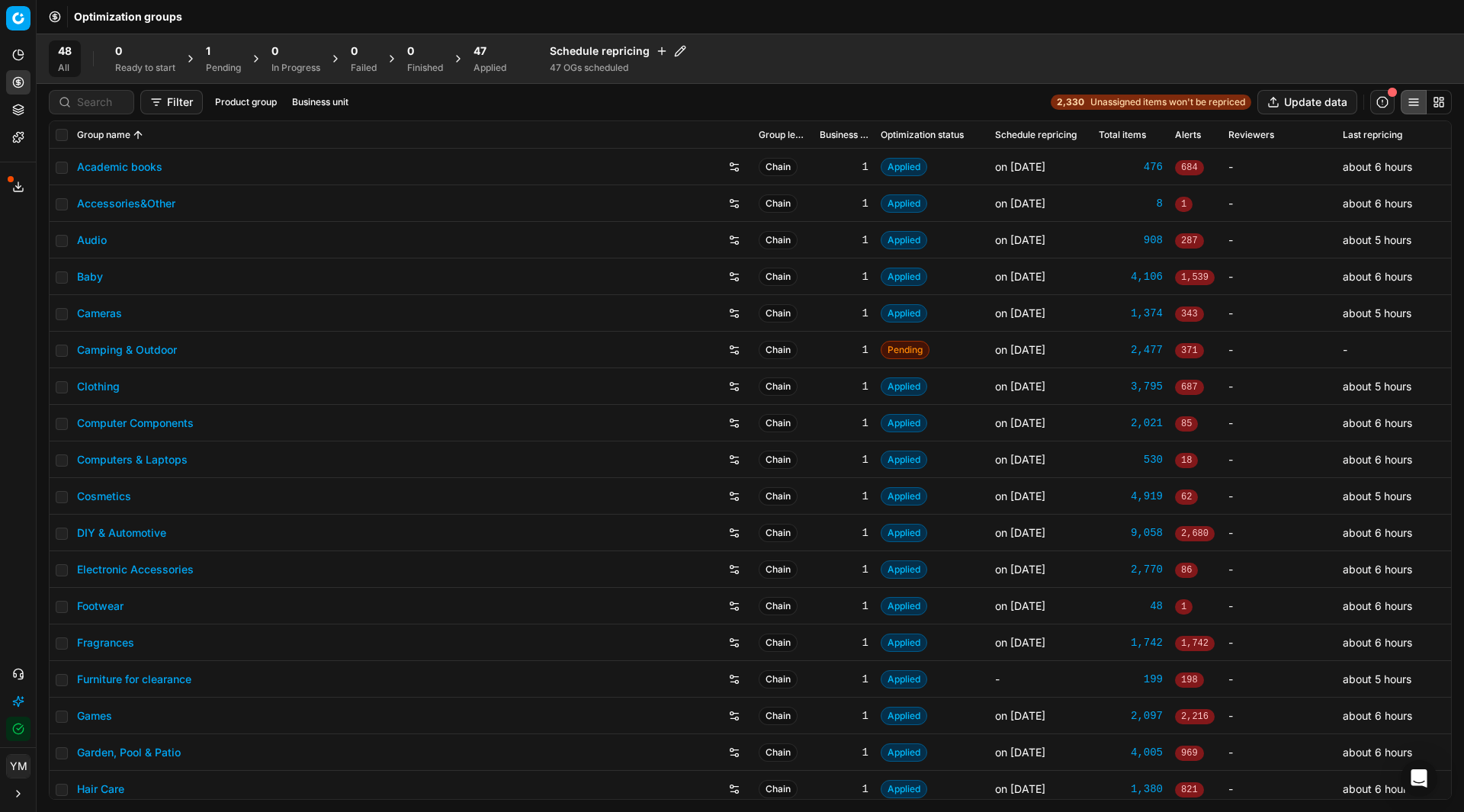
click at [226, 62] on div "Pending" at bounding box center [223, 67] width 35 height 12
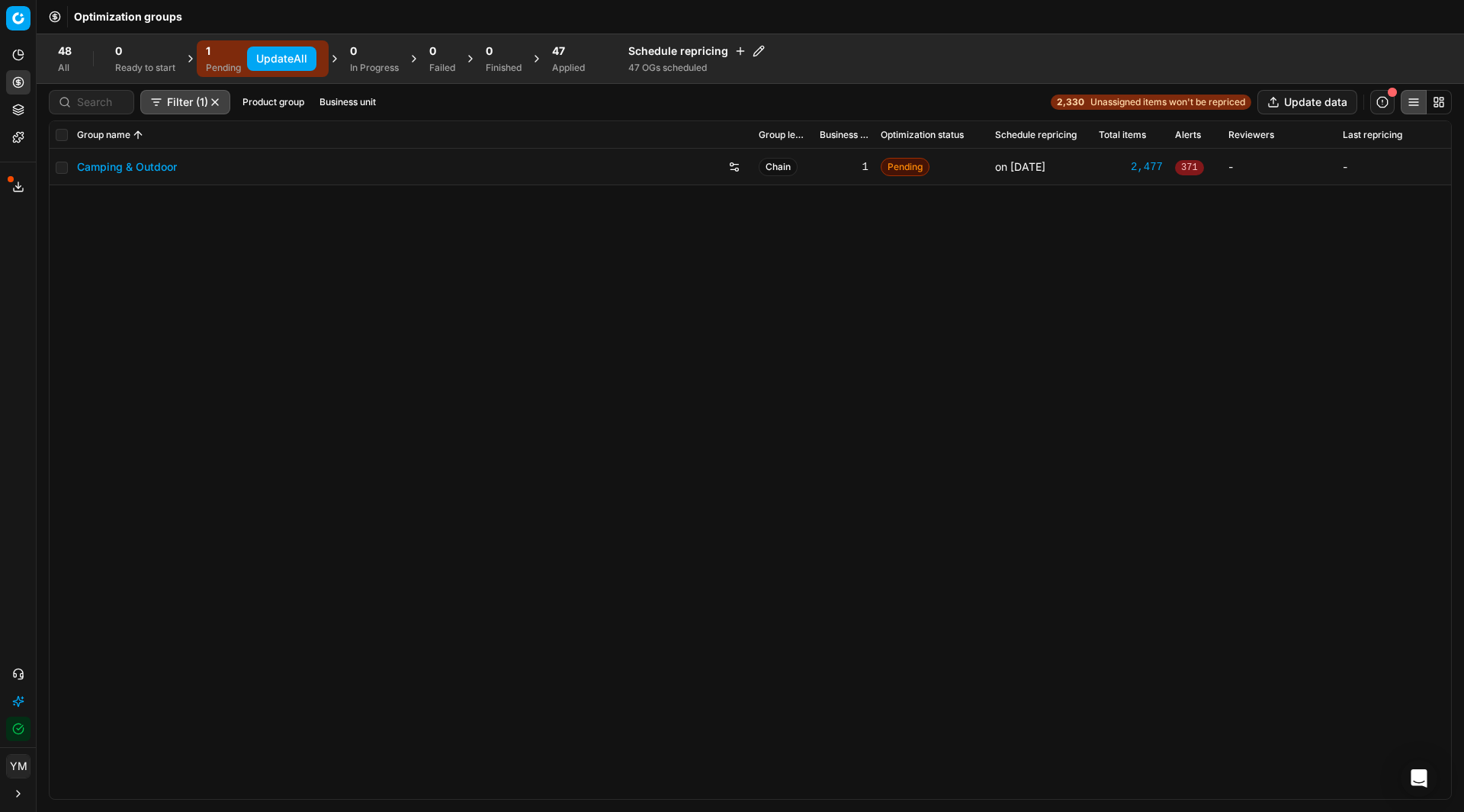
click at [303, 68] on button "Update All" at bounding box center [282, 58] width 70 height 24
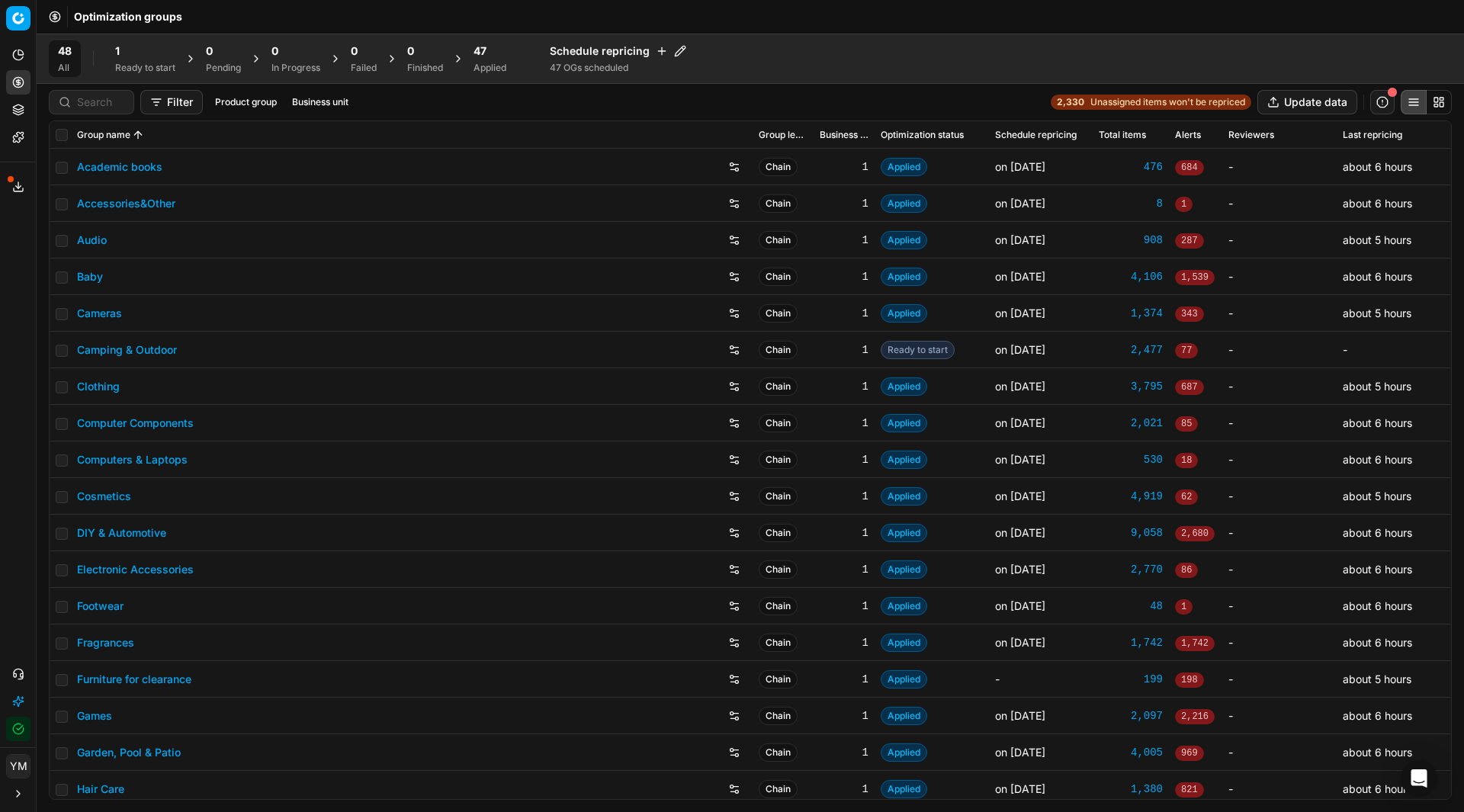
click at [136, 70] on div "Ready to start" at bounding box center [145, 67] width 60 height 12
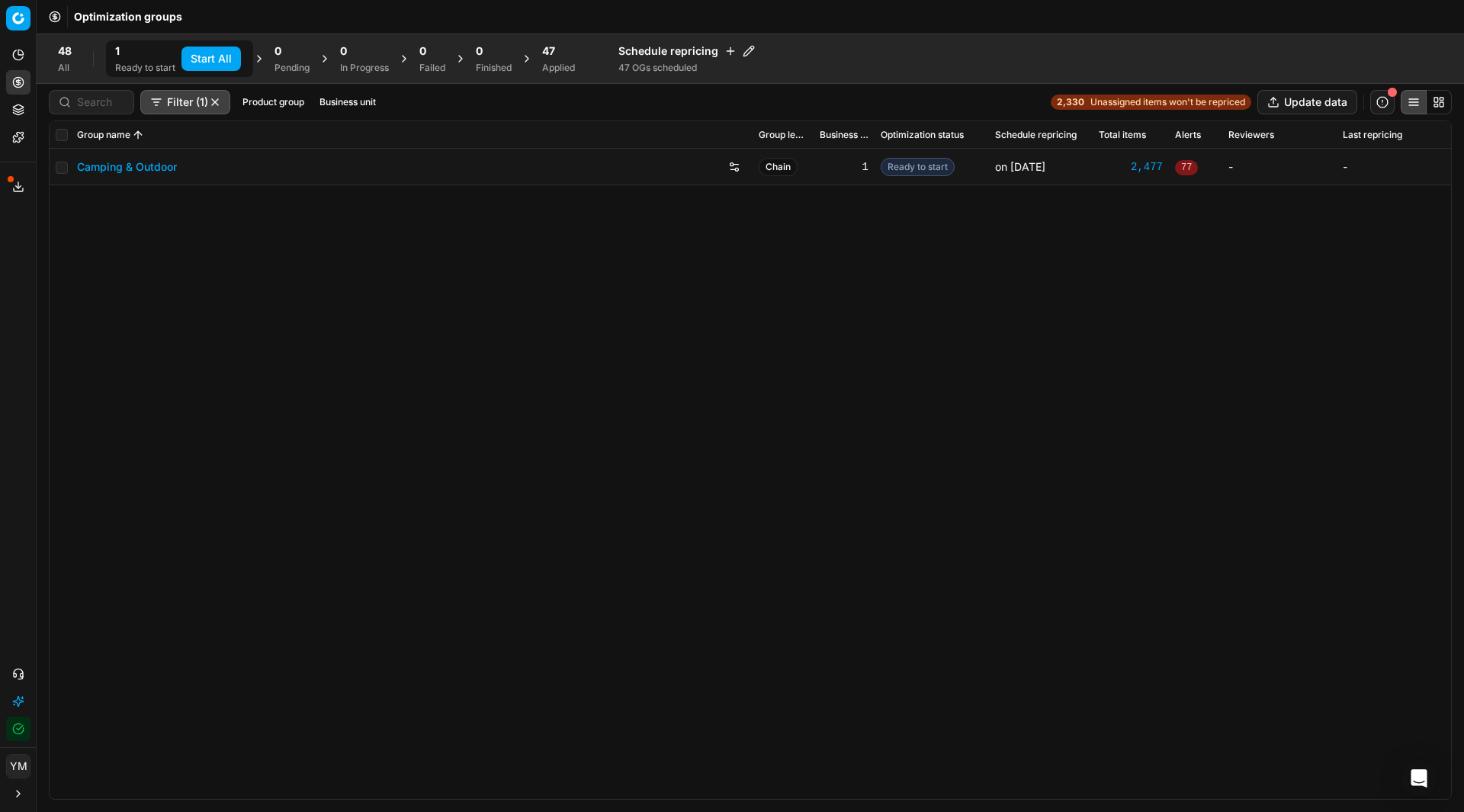
click at [113, 254] on div "Camping & Outdoor Chain 1 Ready to start on [DATE] 2,477 77 - -" at bounding box center [750, 474] width 1401 height 650
